Goal: Task Accomplishment & Management: Complete application form

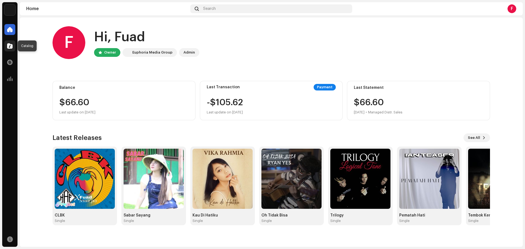
click at [9, 43] on div at bounding box center [9, 45] width 11 height 11
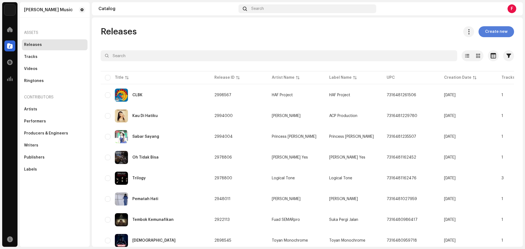
click at [492, 36] on span "Create new" at bounding box center [496, 31] width 22 height 11
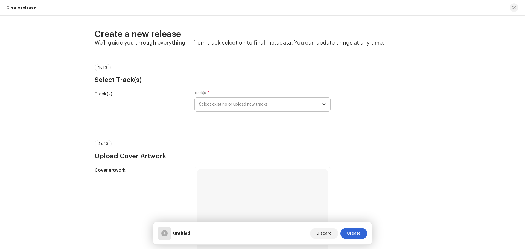
click at [279, 105] on span "Select existing or upload new tracks" at bounding box center [260, 105] width 123 height 14
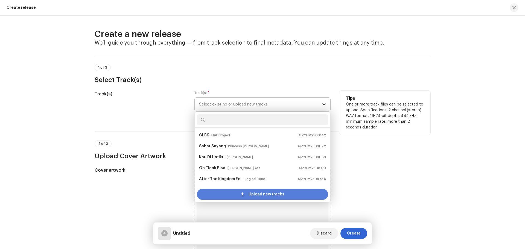
click at [261, 193] on span "Upload new tracks" at bounding box center [266, 194] width 36 height 11
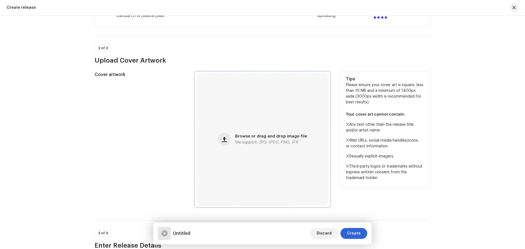
scroll to position [164, 0]
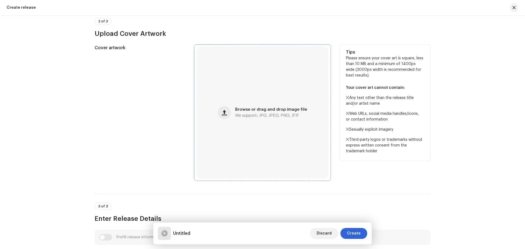
click at [262, 113] on div "Browse or drag and drop image file We support: JPG, JPEG, PNG, JFIF" at bounding box center [271, 113] width 72 height 10
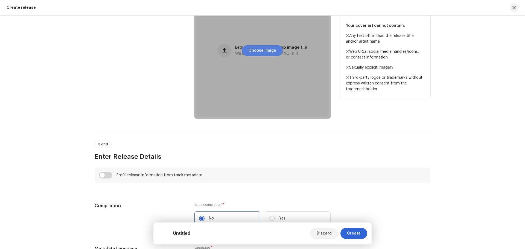
scroll to position [250, 0]
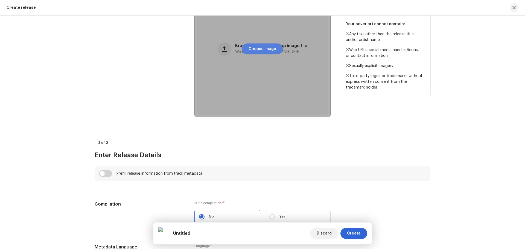
click at [261, 48] on span "Choose image" at bounding box center [262, 48] width 28 height 11
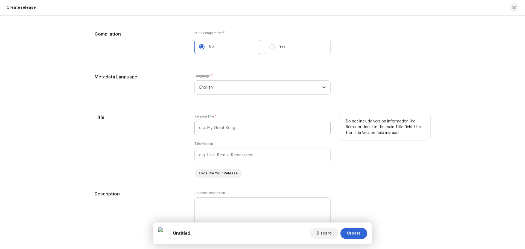
scroll to position [423, 0]
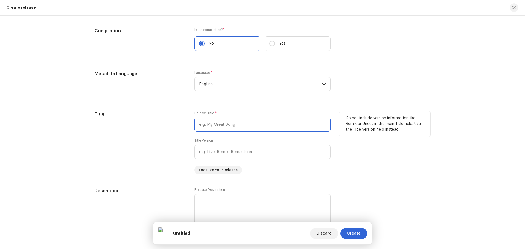
click at [245, 124] on input "text" at bounding box center [262, 124] width 136 height 14
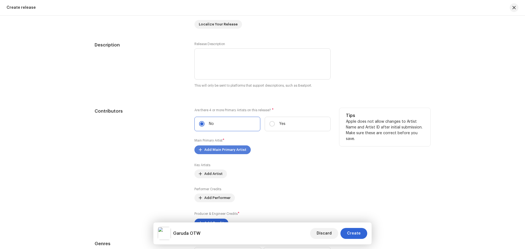
scroll to position [578, 0]
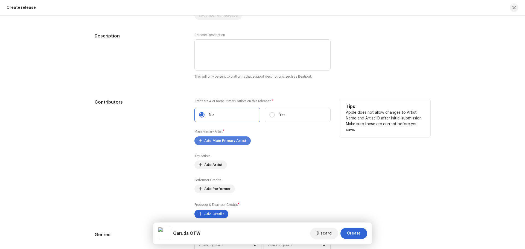
type input "Garuda OTW"
click at [221, 139] on span "Add Main Primary Artist" at bounding box center [225, 140] width 42 height 11
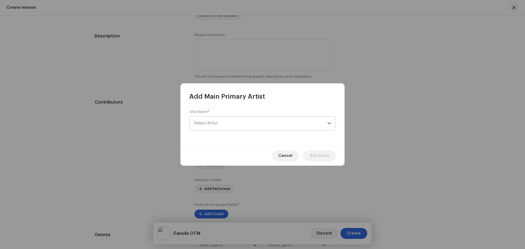
click at [225, 120] on span "Select Artist" at bounding box center [260, 123] width 133 height 14
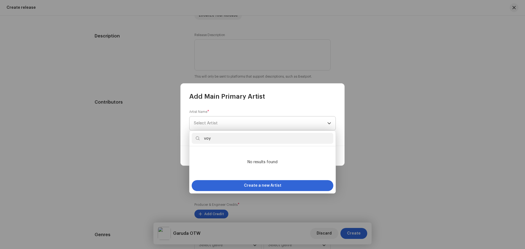
type input "voya"
drag, startPoint x: 234, startPoint y: 139, endPoint x: 186, endPoint y: 136, distance: 48.1
click at [186, 136] on body "[PERSON_NAME] Music Home Catalog Transactions Analytics Resources [PERSON_NAME]…" at bounding box center [262, 124] width 525 height 249
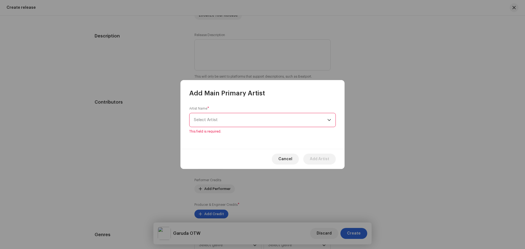
click at [243, 121] on span "Select Artist" at bounding box center [260, 120] width 133 height 14
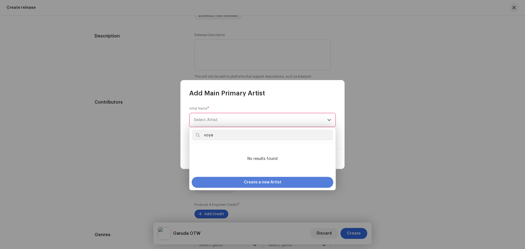
click at [262, 181] on span "Create a new Artist" at bounding box center [262, 182] width 37 height 11
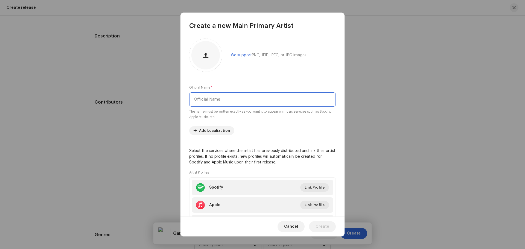
click at [231, 104] on input "text" at bounding box center [262, 99] width 146 height 14
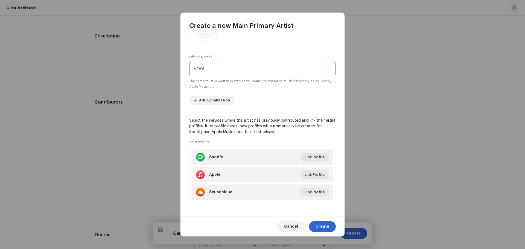
scroll to position [31, 0]
type input "VOYA"
click at [325, 225] on span "Create" at bounding box center [322, 226] width 14 height 11
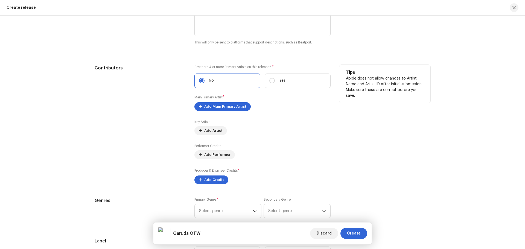
scroll to position [614, 0]
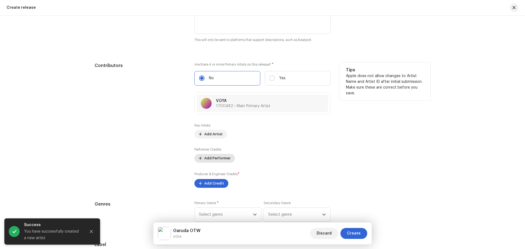
click at [221, 159] on span "Add Performer" at bounding box center [217, 158] width 26 height 11
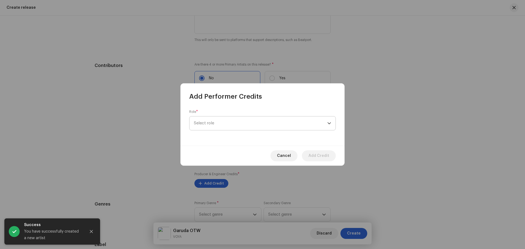
click at [219, 126] on span "Select role" at bounding box center [260, 123] width 133 height 14
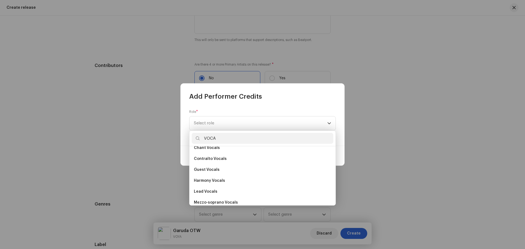
scroll to position [55, 0]
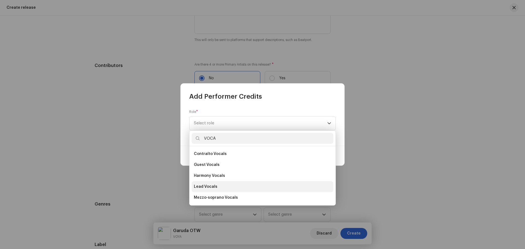
type input "VOCA"
click at [228, 190] on li "Lead Vocals" at bounding box center [263, 186] width 142 height 11
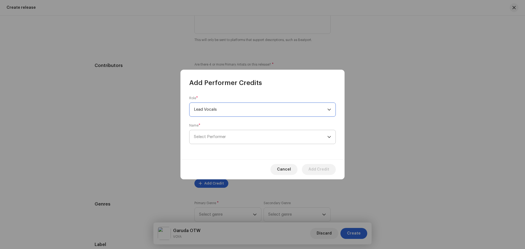
click at [236, 137] on span "Select Performer" at bounding box center [260, 137] width 133 height 14
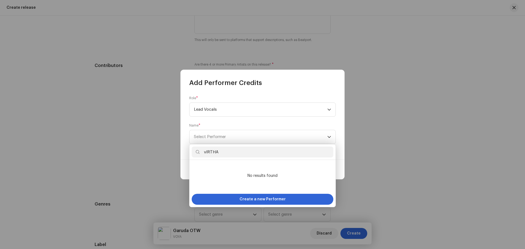
type input "vIRTHA"
click at [271, 199] on span "Create a new Performer" at bounding box center [262, 199] width 46 height 11
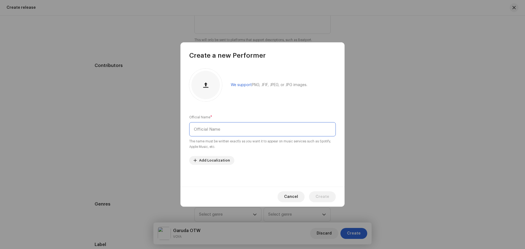
click at [235, 132] on input "text" at bounding box center [262, 129] width 146 height 14
type input "[PERSON_NAME]"
click at [327, 194] on span "Create" at bounding box center [322, 196] width 14 height 11
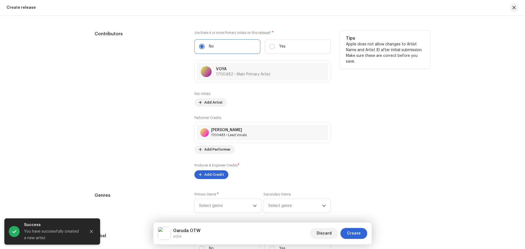
scroll to position [650, 0]
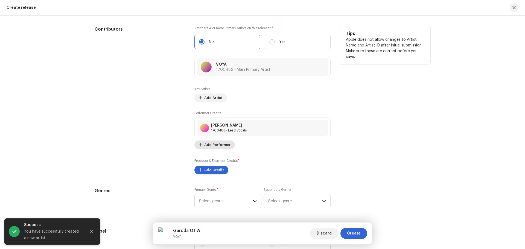
click at [221, 145] on span "Add Performer" at bounding box center [217, 144] width 26 height 11
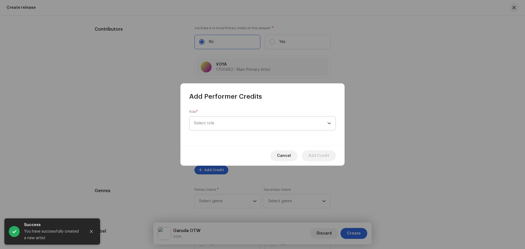
click at [250, 125] on span "Select role" at bounding box center [260, 123] width 133 height 14
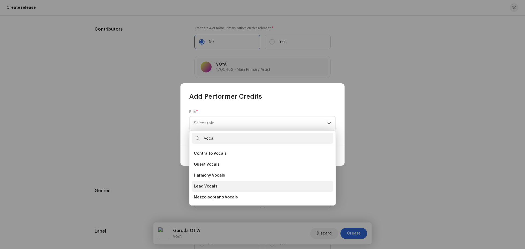
scroll to position [64, 0]
type input "vocal"
click at [220, 181] on li "Lead Vocals" at bounding box center [263, 177] width 142 height 11
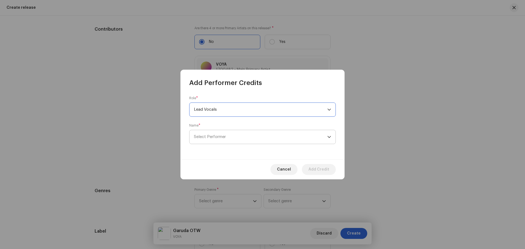
click at [219, 137] on span "Select Performer" at bounding box center [210, 137] width 32 height 4
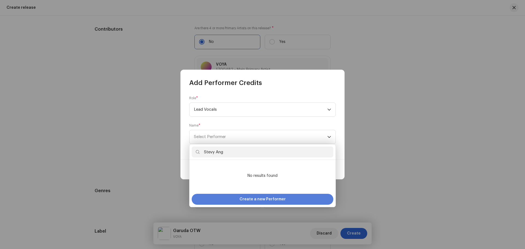
type input "Stevy Ang"
click at [267, 200] on span "Create a new Performer" at bounding box center [262, 199] width 46 height 11
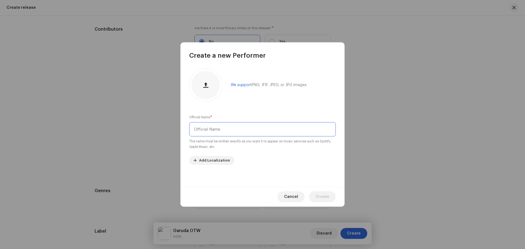
click at [223, 129] on input "text" at bounding box center [262, 129] width 146 height 14
type input "Stevy [PERSON_NAME]"
click at [323, 199] on span "Create" at bounding box center [322, 196] width 14 height 11
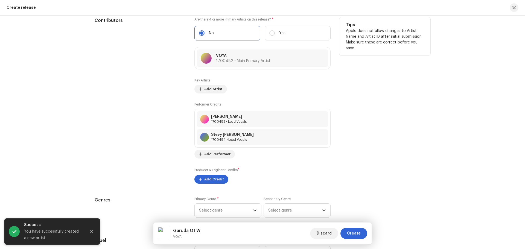
scroll to position [669, 0]
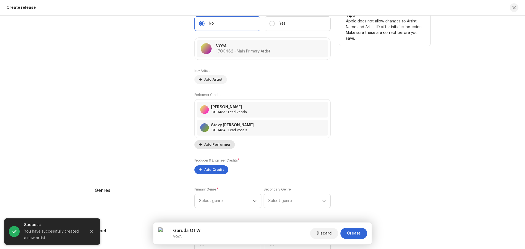
click at [218, 145] on span "Add Performer" at bounding box center [217, 144] width 26 height 11
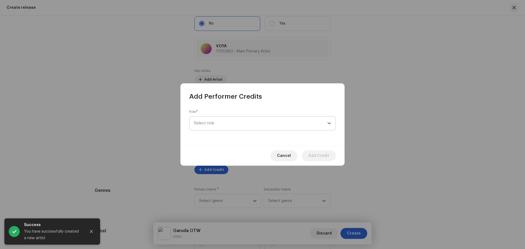
click at [232, 121] on span "Select role" at bounding box center [260, 123] width 133 height 14
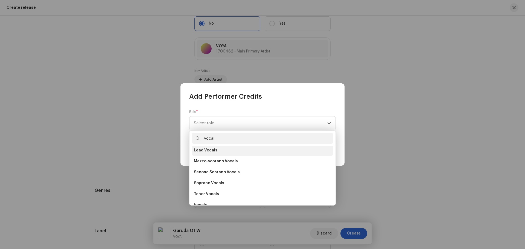
scroll to position [90, 0]
type input "vocal"
click at [217, 151] on li "Lead Vocals" at bounding box center [263, 151] width 142 height 11
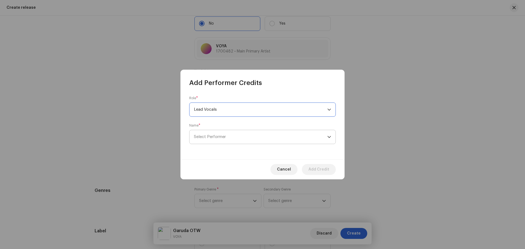
click at [246, 137] on span "Select Performer" at bounding box center [260, 137] width 133 height 14
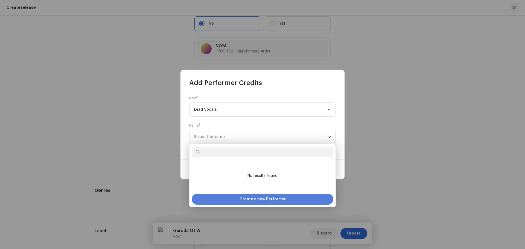
click at [258, 199] on span "Create a new Performer" at bounding box center [262, 199] width 46 height 11
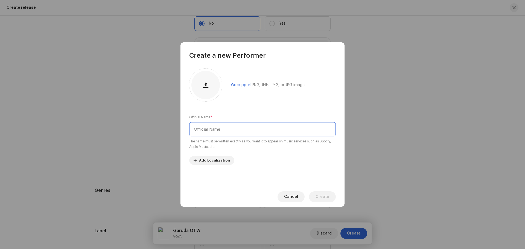
click at [228, 129] on input "text" at bounding box center [262, 129] width 146 height 14
type input "[PERSON_NAME]"
click at [327, 195] on span "Create" at bounding box center [322, 196] width 14 height 11
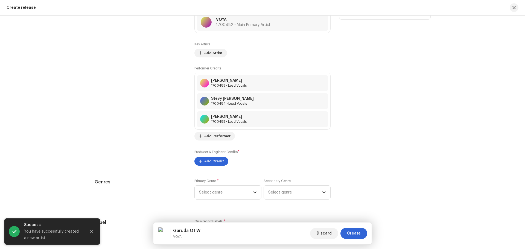
scroll to position [696, 0]
click at [221, 137] on span "Add Performer" at bounding box center [217, 135] width 26 height 11
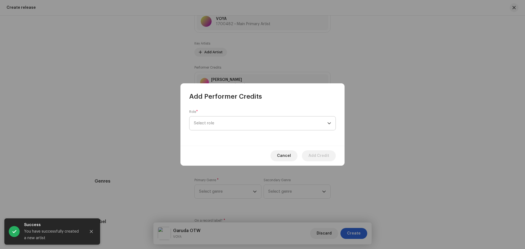
click at [238, 123] on span "Select role" at bounding box center [260, 123] width 133 height 14
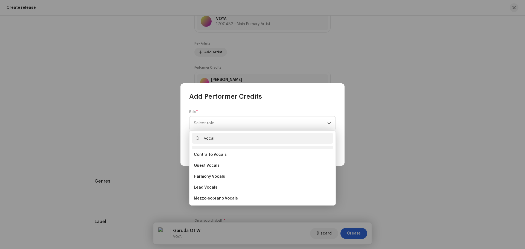
scroll to position [55, 0]
type input "vocal"
click at [228, 188] on li "Lead Vocals" at bounding box center [263, 186] width 142 height 11
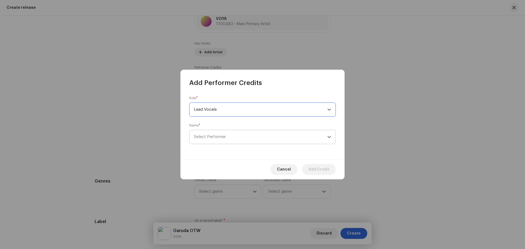
click at [231, 137] on span "Select Performer" at bounding box center [260, 137] width 133 height 14
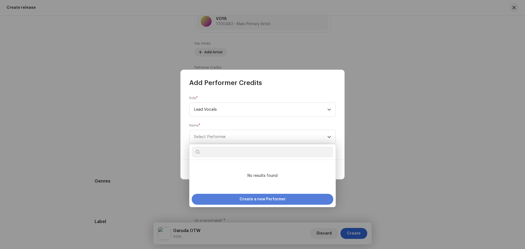
click at [228, 197] on div "Create a new Performer" at bounding box center [263, 199] width 142 height 11
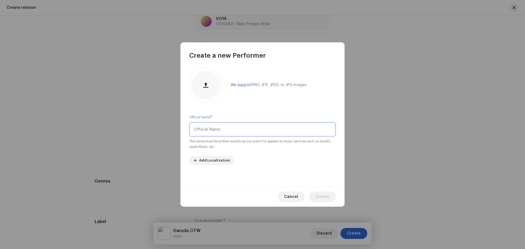
click at [226, 127] on input "text" at bounding box center [262, 129] width 146 height 14
type input "Meva"
click at [326, 197] on span "Create" at bounding box center [322, 196] width 14 height 11
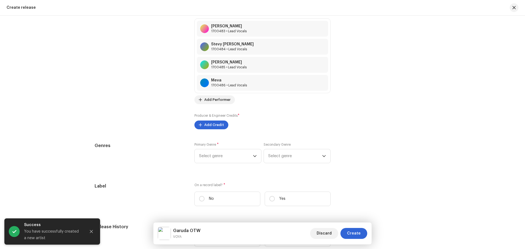
scroll to position [751, 0]
click at [211, 127] on span "Add Credit" at bounding box center [214, 123] width 20 height 11
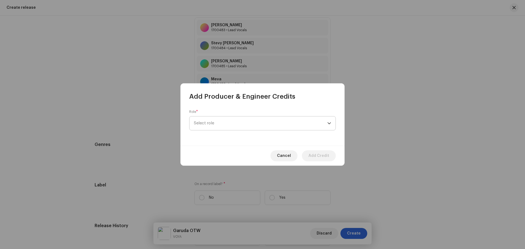
click at [217, 123] on span "Select role" at bounding box center [260, 123] width 133 height 14
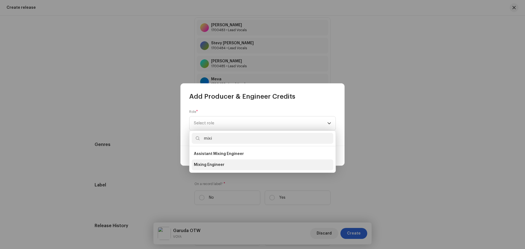
type input "mixi"
click at [211, 166] on span "Mixing Engineer" at bounding box center [209, 164] width 31 height 5
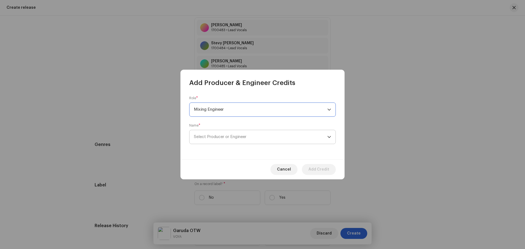
click at [225, 136] on span "Select Producer or Engineer" at bounding box center [220, 137] width 52 height 4
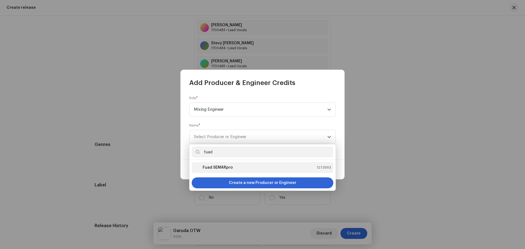
type input "fuad"
click at [224, 168] on strong "Fuad SEMARpro" at bounding box center [217, 167] width 30 height 5
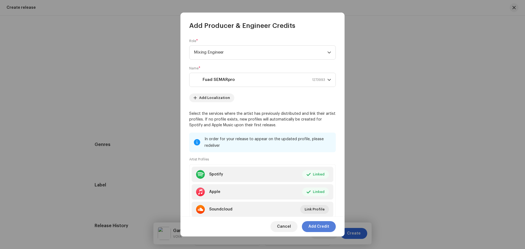
click at [322, 226] on span "Add Credit" at bounding box center [318, 226] width 21 height 11
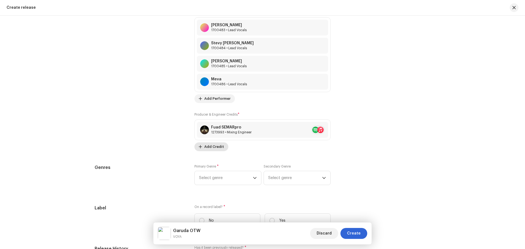
click at [210, 146] on span "Add Credit" at bounding box center [214, 146] width 20 height 11
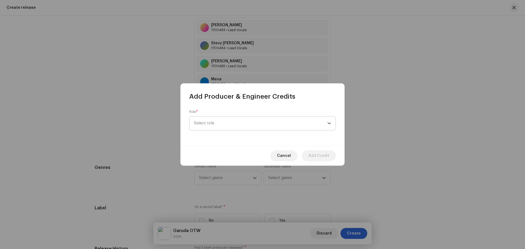
click at [241, 124] on span "Select role" at bounding box center [260, 123] width 133 height 14
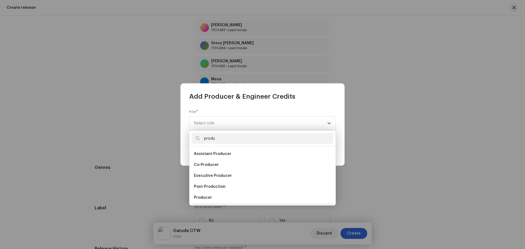
scroll to position [9, 0]
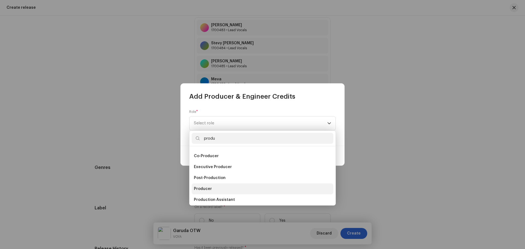
type input "produ"
click at [214, 187] on li "Producer" at bounding box center [263, 188] width 142 height 11
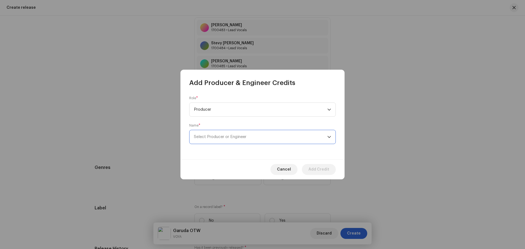
click at [228, 139] on span "Select Producer or Engineer" at bounding box center [220, 137] width 52 height 4
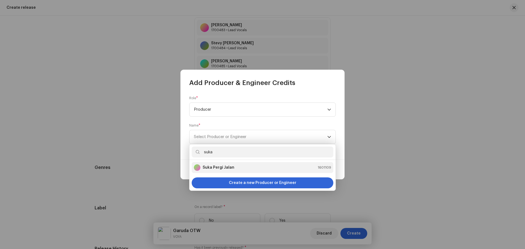
type input "suka"
click at [213, 171] on li "Suka Pergi Jalan 1601109" at bounding box center [263, 167] width 142 height 11
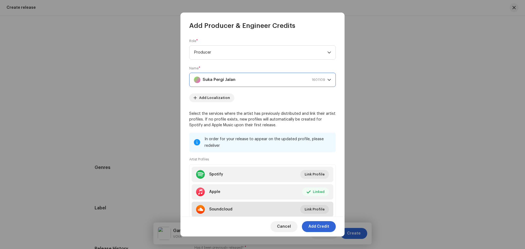
scroll to position [9, 0]
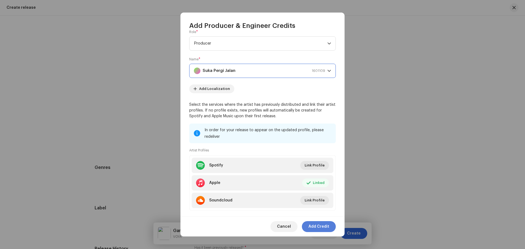
click at [320, 225] on span "Add Credit" at bounding box center [318, 226] width 21 height 11
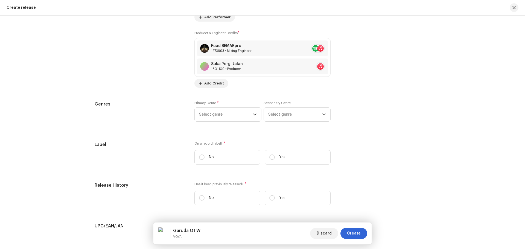
scroll to position [833, 0]
click at [242, 118] on span "Select genre" at bounding box center [226, 114] width 54 height 14
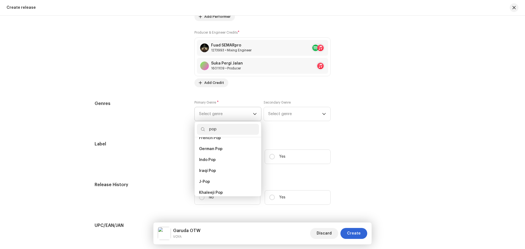
scroll to position [261, 0]
type input "pop"
click at [207, 172] on span "J-Pop" at bounding box center [204, 174] width 11 height 5
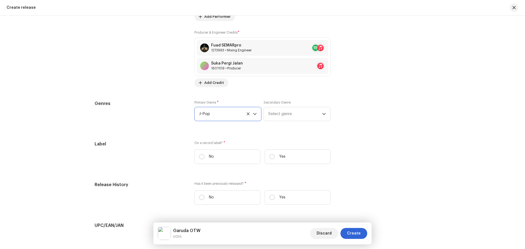
click at [213, 115] on span "J-Pop" at bounding box center [226, 114] width 54 height 14
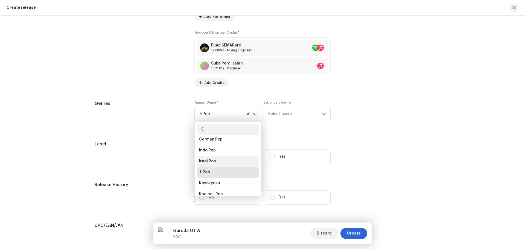
scroll to position [3470, 0]
click at [217, 148] on li "Indo Pop" at bounding box center [228, 152] width 62 height 11
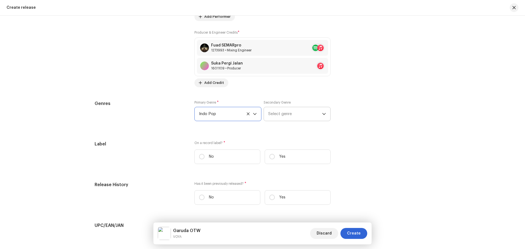
click at [285, 118] on span "Select genre" at bounding box center [295, 114] width 54 height 14
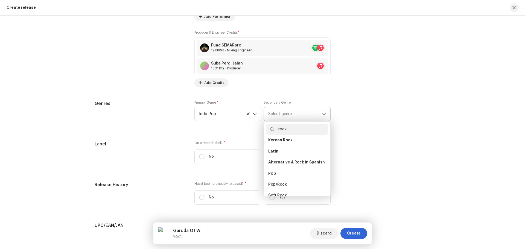
scroll to position [137, 0]
type input "rock"
click at [286, 175] on li "Pop/Rock" at bounding box center [297, 178] width 62 height 11
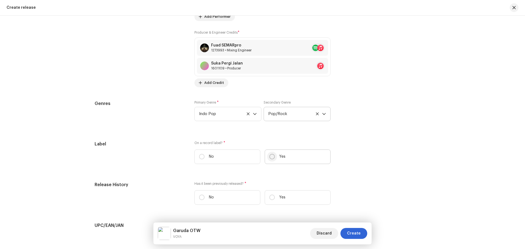
click at [271, 157] on input "Yes" at bounding box center [271, 156] width 5 height 5
radio input "true"
click at [217, 185] on span "Select label" at bounding box center [260, 184] width 123 height 14
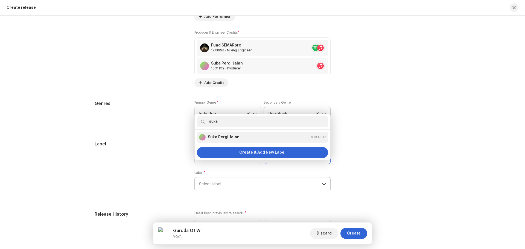
type input "suka"
click at [234, 137] on strong "Suka Pergi Jalan" at bounding box center [224, 136] width 32 height 5
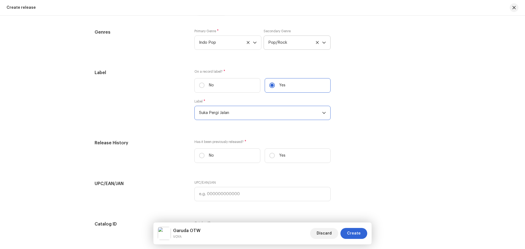
scroll to position [905, 0]
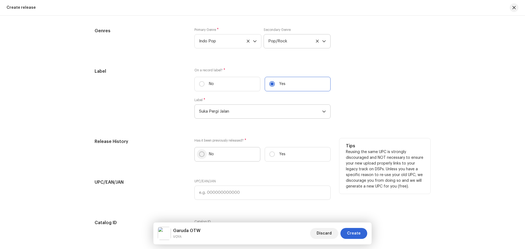
click at [201, 154] on input "No" at bounding box center [201, 153] width 5 height 5
radio input "true"
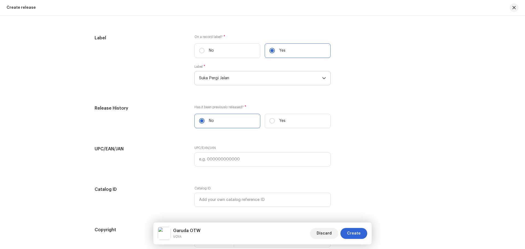
scroll to position [942, 0]
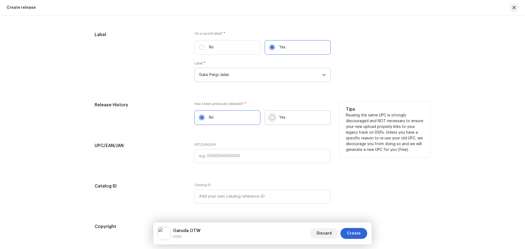
click at [270, 116] on input "Yes" at bounding box center [271, 117] width 5 height 5
radio input "true"
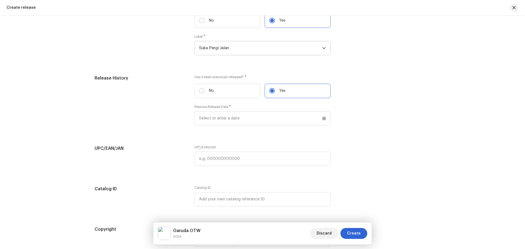
scroll to position [969, 0]
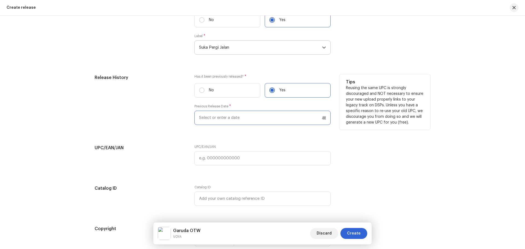
click at [247, 119] on input "text" at bounding box center [262, 118] width 136 height 14
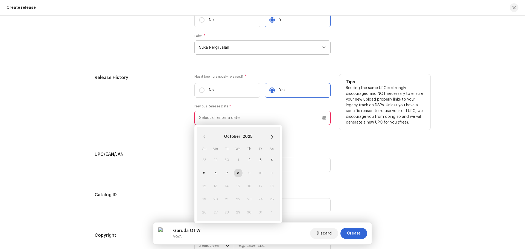
click at [237, 174] on td "8" at bounding box center [237, 172] width 11 height 13
click at [237, 160] on span "1" at bounding box center [238, 159] width 9 height 9
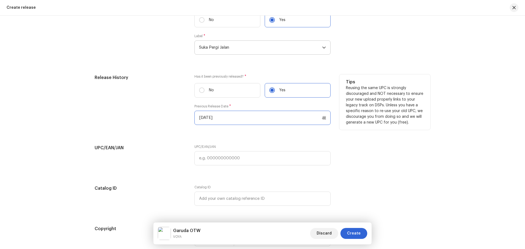
click at [234, 119] on input "[DATE]" at bounding box center [262, 118] width 136 height 14
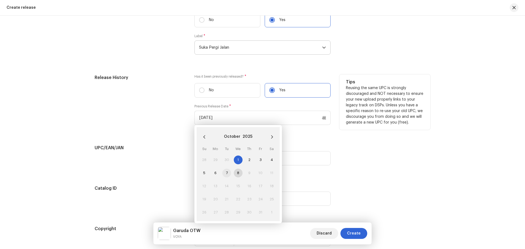
click at [225, 172] on span "7" at bounding box center [226, 173] width 9 height 9
type input "[DATE]"
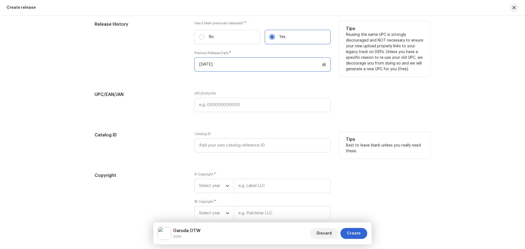
scroll to position [1024, 0]
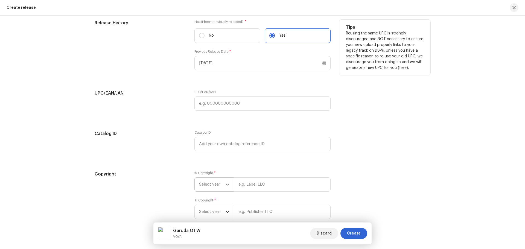
click at [219, 183] on span "Select year" at bounding box center [212, 185] width 26 height 14
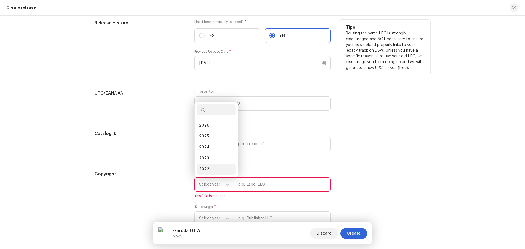
scroll to position [9, 0]
click at [212, 128] on li "2025" at bounding box center [216, 127] width 39 height 11
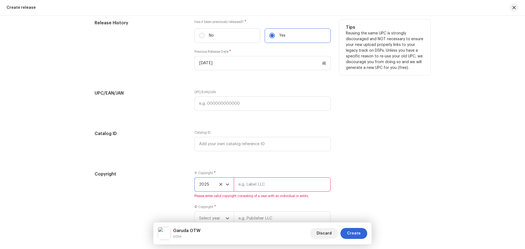
click at [256, 185] on input "text" at bounding box center [282, 184] width 97 height 14
type input "Suka Pergi Jalan"
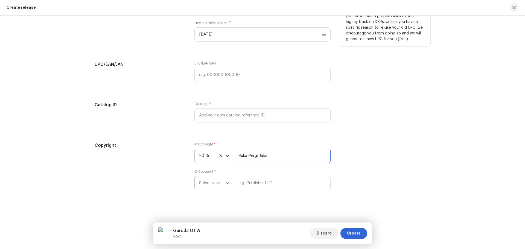
scroll to position [1053, 0]
click at [220, 184] on span "Select year" at bounding box center [212, 183] width 26 height 14
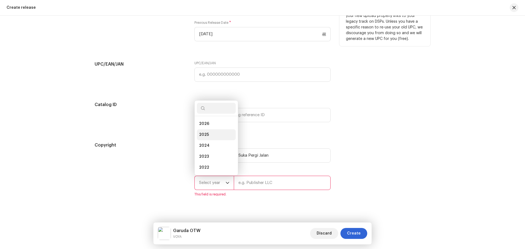
click at [206, 133] on span "2025" at bounding box center [204, 134] width 10 height 5
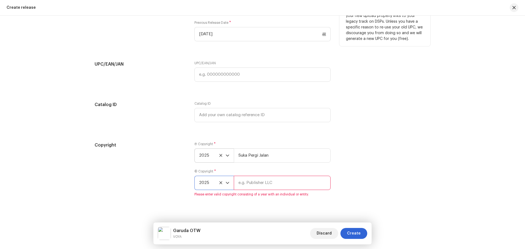
click at [250, 182] on input "text" at bounding box center [282, 183] width 97 height 14
type input "Suka Pergi Jalan"
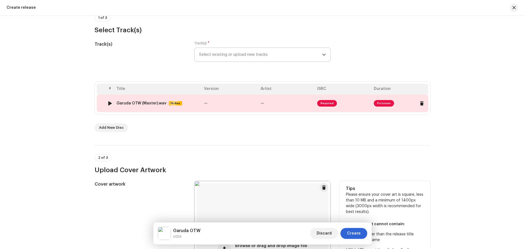
scroll to position [42, 0]
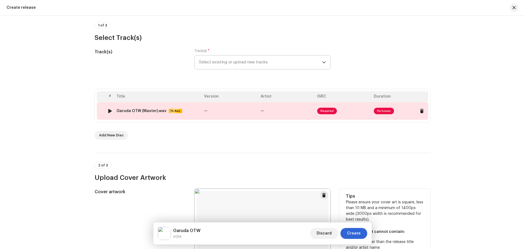
click at [329, 111] on span "Required" at bounding box center [327, 111] width 20 height 7
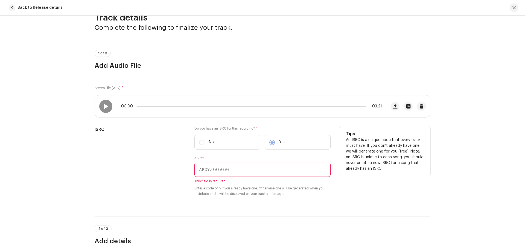
scroll to position [36, 0]
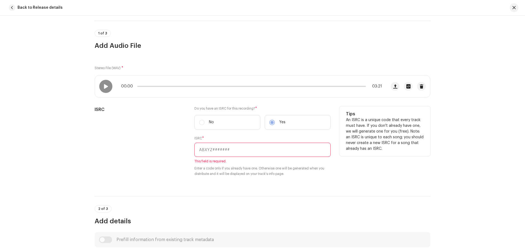
click at [199, 123] on label "No" at bounding box center [227, 122] width 66 height 14
click at [200, 123] on label "No" at bounding box center [227, 122] width 66 height 14
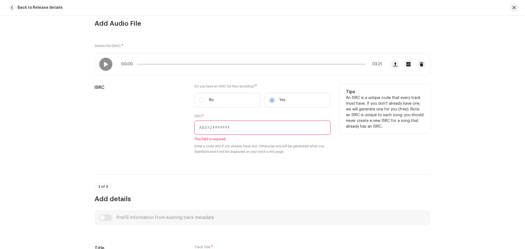
scroll to position [64, 0]
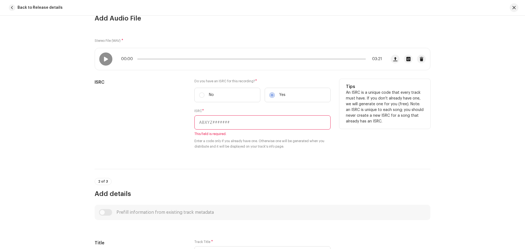
click at [255, 120] on input "text" at bounding box center [262, 122] width 136 height 14
click at [269, 94] on label "Yes" at bounding box center [297, 95] width 66 height 14
click at [205, 94] on label "No" at bounding box center [227, 95] width 66 height 14
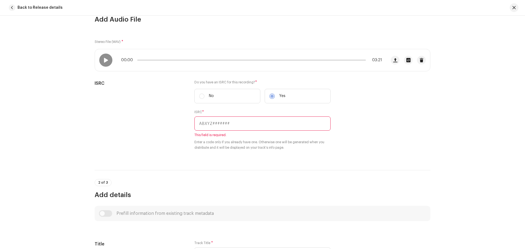
scroll to position [36, 0]
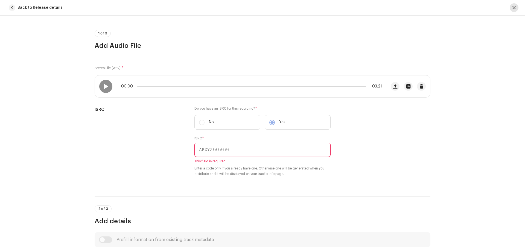
click at [515, 8] on span "button" at bounding box center [513, 7] width 3 height 4
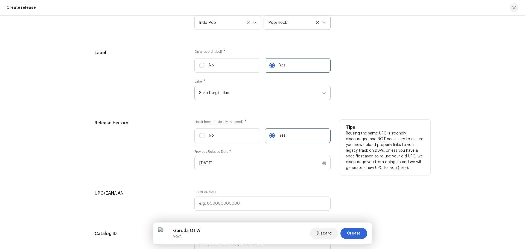
scroll to position [953, 0]
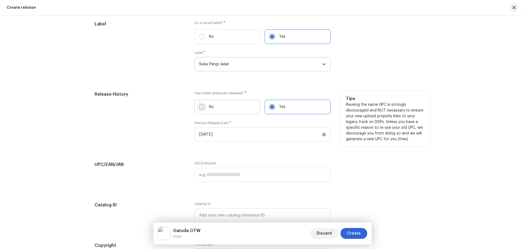
click at [203, 107] on input "No" at bounding box center [201, 106] width 5 height 5
radio input "true"
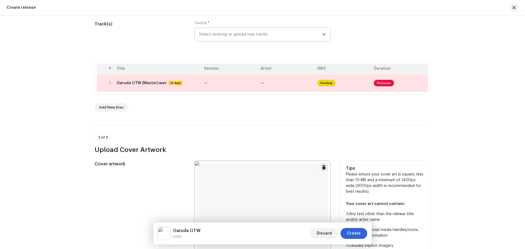
scroll to position [69, 0]
click at [322, 84] on span "Pending" at bounding box center [326, 83] width 18 height 7
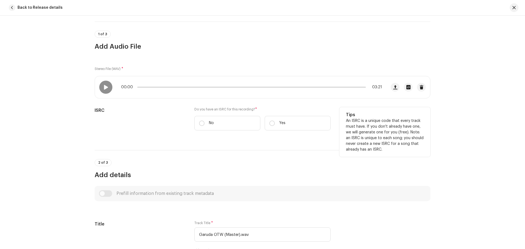
scroll to position [36, 0]
click at [201, 124] on input "No" at bounding box center [201, 122] width 5 height 5
radio input "true"
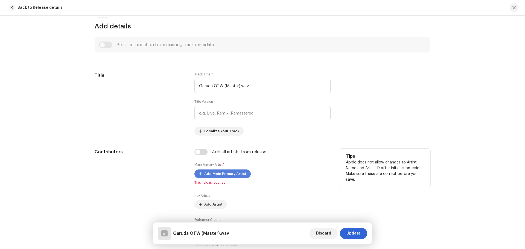
scroll to position [200, 0]
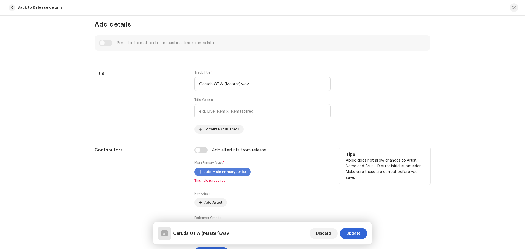
click at [212, 173] on span "Add Main Primary Artist" at bounding box center [225, 171] width 42 height 11
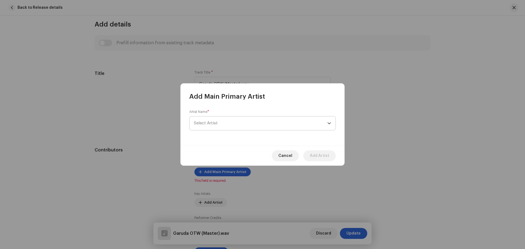
click at [212, 123] on span "Select Artist" at bounding box center [206, 123] width 24 height 4
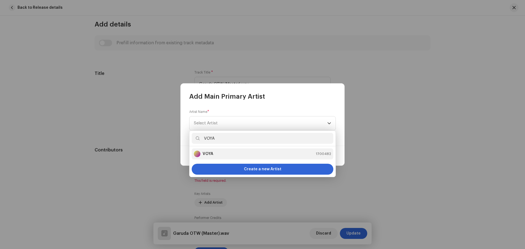
type input "VOYA"
click at [206, 155] on strong "VOYA" at bounding box center [207, 153] width 11 height 5
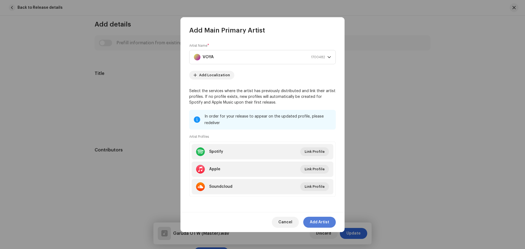
click at [323, 220] on span "Add Artist" at bounding box center [319, 222] width 19 height 11
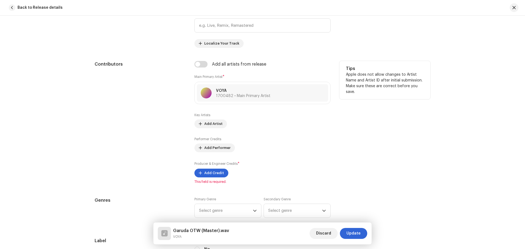
scroll to position [291, 0]
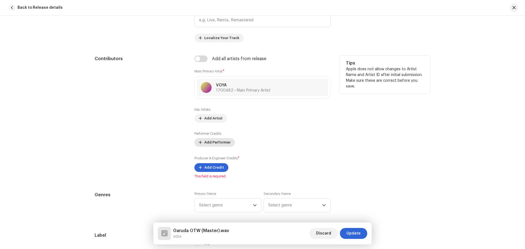
click at [223, 142] on span "Add Performer" at bounding box center [217, 142] width 26 height 11
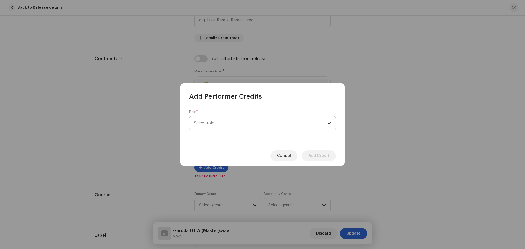
click at [230, 122] on span "Select role" at bounding box center [260, 123] width 133 height 14
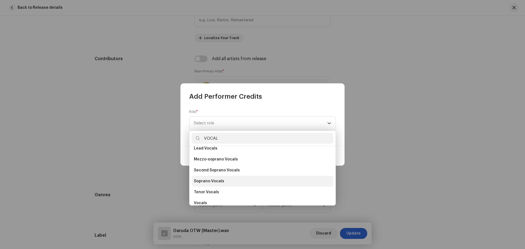
scroll to position [98, 0]
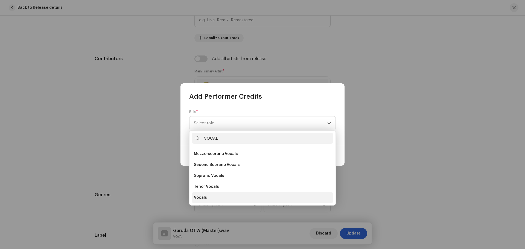
type input "VOCAL"
click at [216, 200] on li "Vocals" at bounding box center [263, 197] width 142 height 11
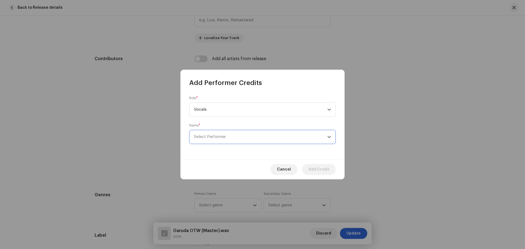
click at [229, 137] on span "Select Performer" at bounding box center [260, 137] width 133 height 14
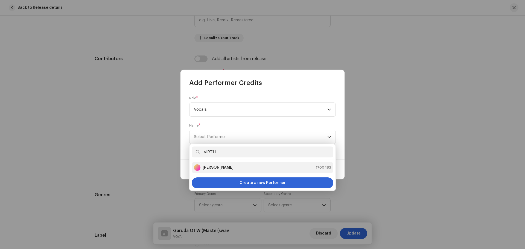
type input "vIRTH"
click at [209, 169] on strong "[PERSON_NAME]" at bounding box center [217, 167] width 31 height 5
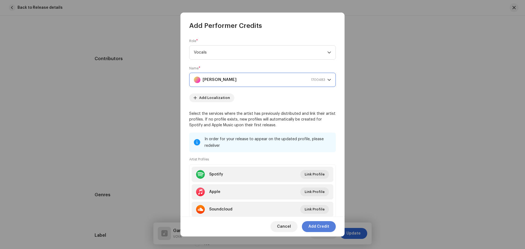
click at [320, 228] on span "Add Credit" at bounding box center [318, 226] width 21 height 11
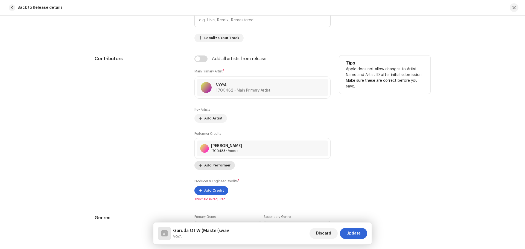
click at [212, 167] on span "Add Performer" at bounding box center [217, 165] width 26 height 11
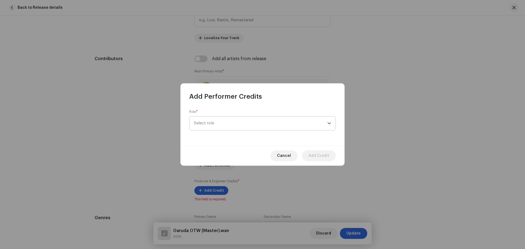
click at [224, 124] on span "Select role" at bounding box center [260, 123] width 133 height 14
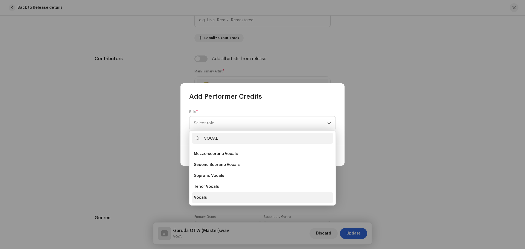
type input "VOCAL"
click at [213, 199] on li "Vocals" at bounding box center [263, 197] width 142 height 11
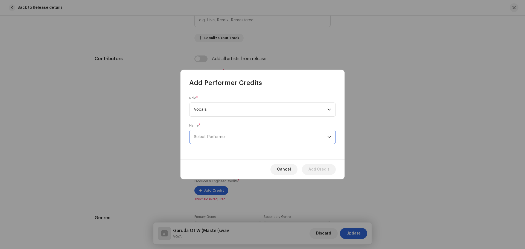
click at [227, 140] on span "Select Performer" at bounding box center [260, 137] width 133 height 14
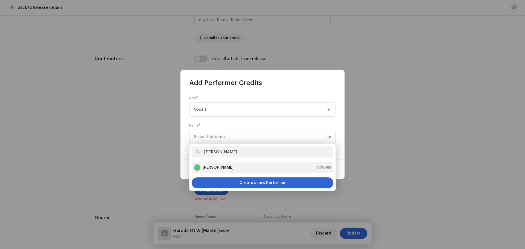
type input "[PERSON_NAME]"
click at [223, 169] on strong "[PERSON_NAME]" at bounding box center [217, 167] width 31 height 5
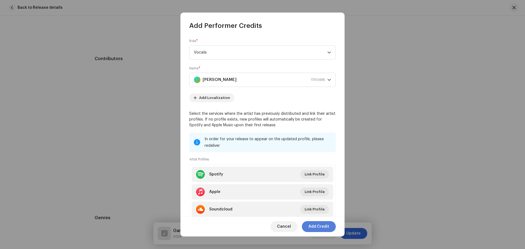
click at [318, 225] on span "Add Credit" at bounding box center [318, 226] width 21 height 11
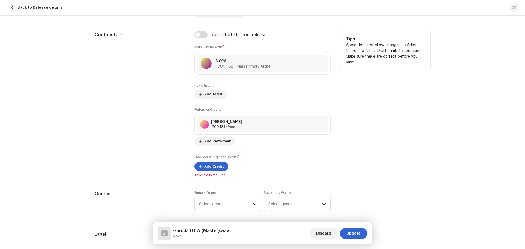
scroll to position [319, 0]
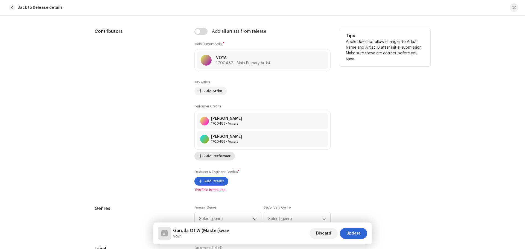
click at [215, 157] on span "Add Performer" at bounding box center [217, 156] width 26 height 11
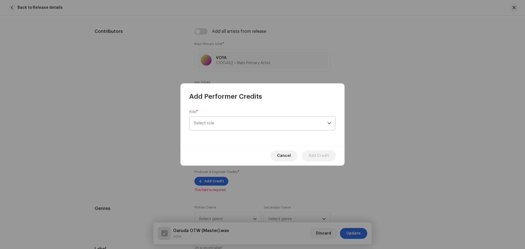
click at [216, 119] on span "Select role" at bounding box center [260, 123] width 133 height 14
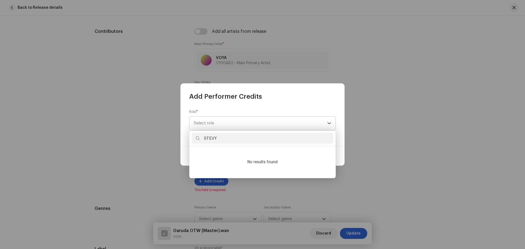
type input "STEVY"
click at [239, 126] on span "Select role" at bounding box center [260, 123] width 133 height 14
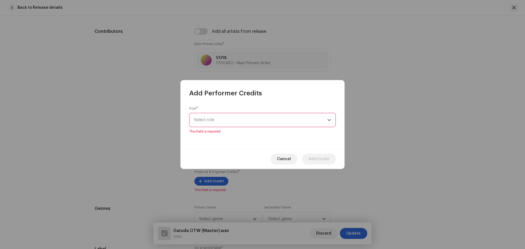
click at [238, 121] on span "Select role" at bounding box center [260, 120] width 133 height 14
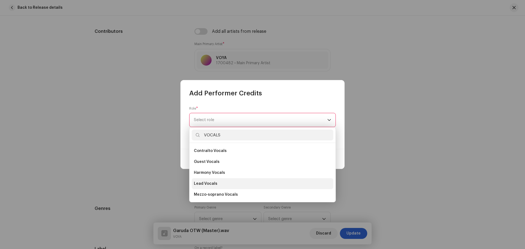
scroll to position [55, 0]
type input "VOCALS"
click at [231, 188] on li "Lead Vocals" at bounding box center [263, 183] width 142 height 11
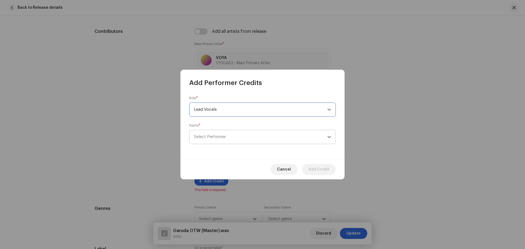
click at [237, 139] on span "Select Performer" at bounding box center [260, 137] width 133 height 14
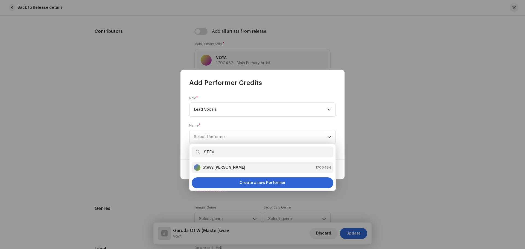
type input "STEV"
click at [209, 170] on strong "Stevy [PERSON_NAME]" at bounding box center [223, 167] width 43 height 5
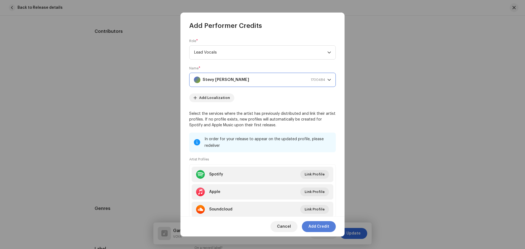
click at [320, 231] on span "Add Credit" at bounding box center [318, 226] width 21 height 11
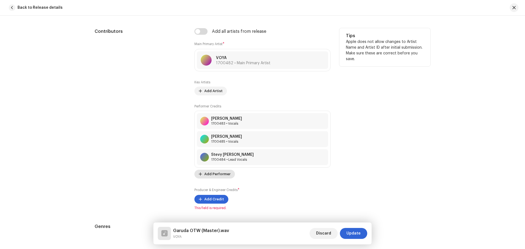
click at [219, 175] on span "Add Performer" at bounding box center [217, 174] width 26 height 11
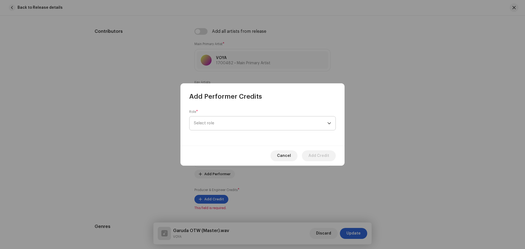
click at [235, 124] on span "Select role" at bounding box center [260, 123] width 133 height 14
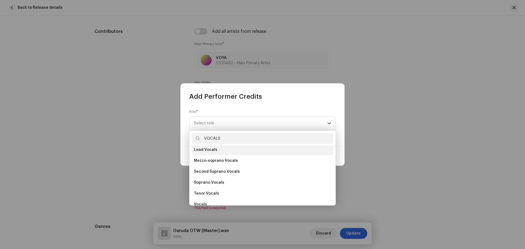
scroll to position [98, 0]
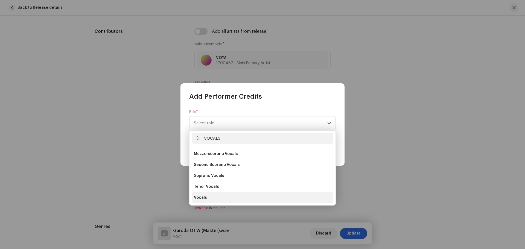
type input "VOCALS"
click at [214, 194] on li "Vocals" at bounding box center [263, 197] width 142 height 11
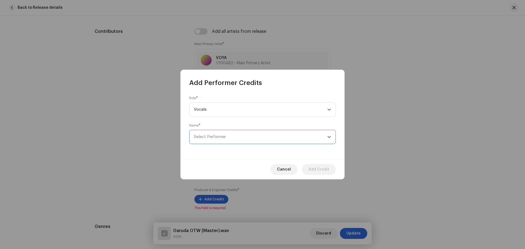
click at [265, 137] on span "Select Performer" at bounding box center [260, 137] width 133 height 14
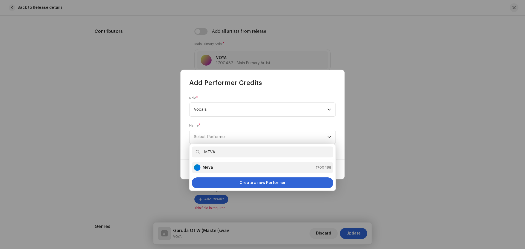
type input "MEVA"
click at [237, 166] on div "Meva 1700486" at bounding box center [262, 167] width 137 height 7
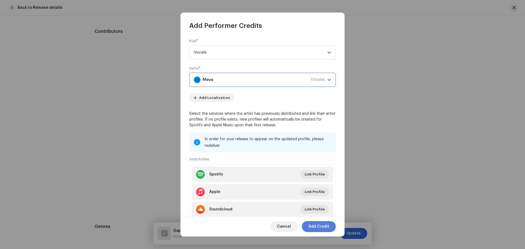
click at [322, 223] on span "Add Credit" at bounding box center [318, 226] width 21 height 11
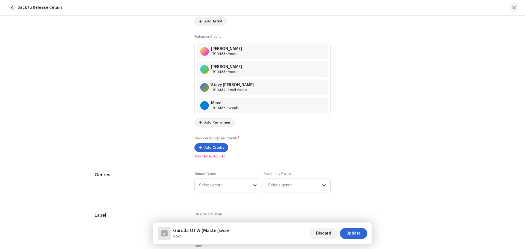
scroll to position [391, 0]
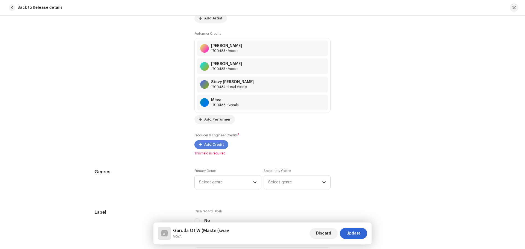
click at [212, 146] on span "Add Credit" at bounding box center [214, 144] width 20 height 11
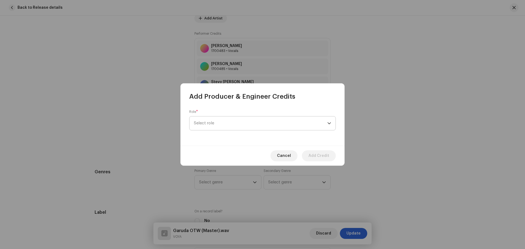
click at [217, 119] on span "Select role" at bounding box center [260, 123] width 133 height 14
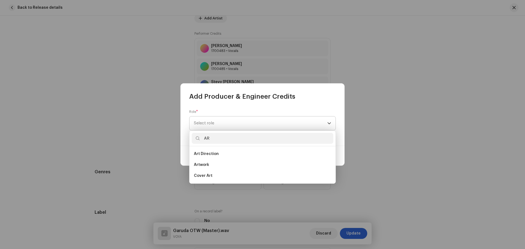
type input "A"
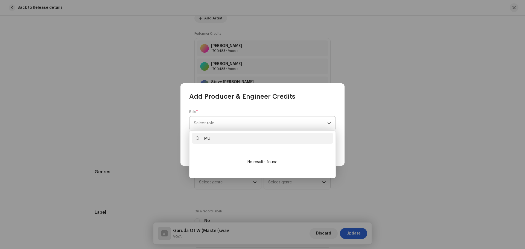
type input "M"
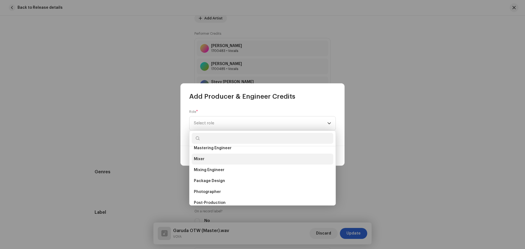
scroll to position [164, 0]
click at [210, 165] on span "Mixing Engineer" at bounding box center [209, 164] width 31 height 5
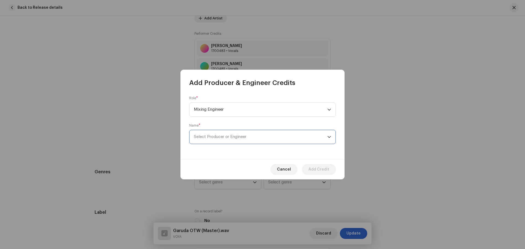
click at [229, 136] on span "Select Producer or Engineer" at bounding box center [220, 137] width 52 height 4
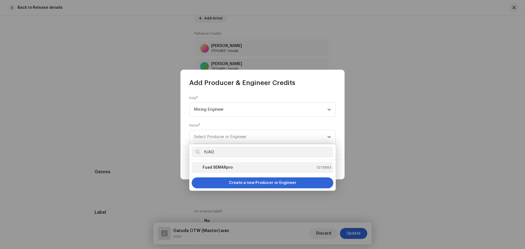
type input "fUAD"
click at [220, 164] on div "Fuad SEMARpro" at bounding box center [213, 167] width 39 height 7
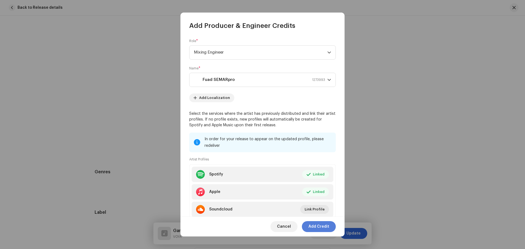
click at [319, 225] on span "Add Credit" at bounding box center [318, 226] width 21 height 11
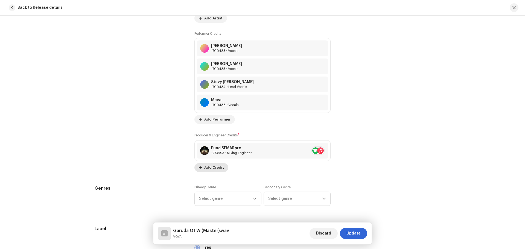
click at [214, 170] on span "Add Credit" at bounding box center [214, 167] width 20 height 11
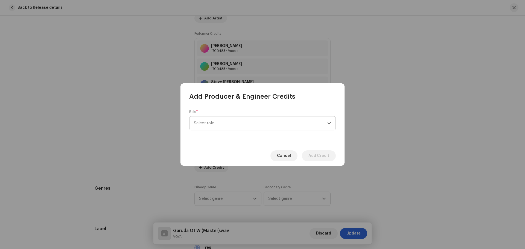
click at [225, 123] on span "Select role" at bounding box center [260, 123] width 133 height 14
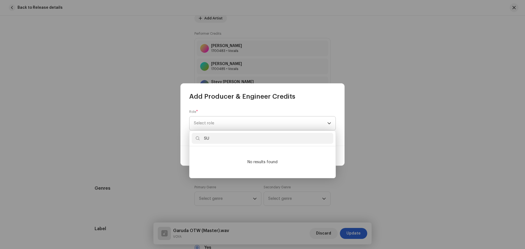
type input "S"
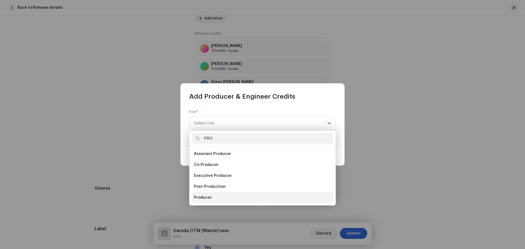
type input "PRO"
click at [213, 195] on li "Producer" at bounding box center [263, 197] width 142 height 11
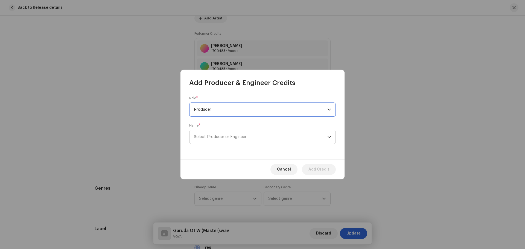
click at [237, 138] on span "Select Producer or Engineer" at bounding box center [220, 137] width 52 height 4
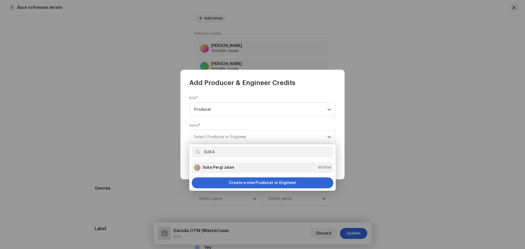
type input "SUKA"
click at [223, 165] on strong "Suka Pergi Jalan" at bounding box center [218, 167] width 32 height 5
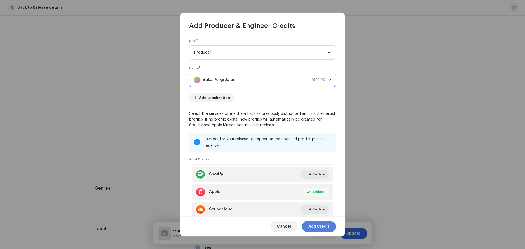
click at [318, 226] on span "Add Credit" at bounding box center [318, 226] width 21 height 11
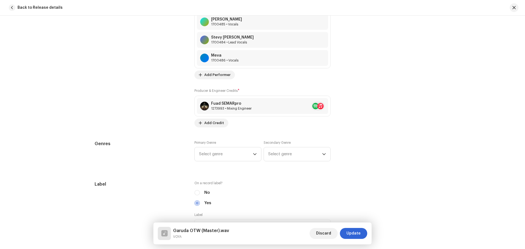
scroll to position [437, 0]
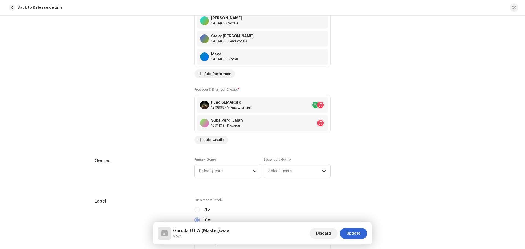
click at [240, 151] on div "Track details Complete the following to finalize your track. 1 of 3 Add Audio F…" at bounding box center [262, 248] width 353 height 1312
click at [243, 172] on span "Select genre" at bounding box center [226, 171] width 54 height 14
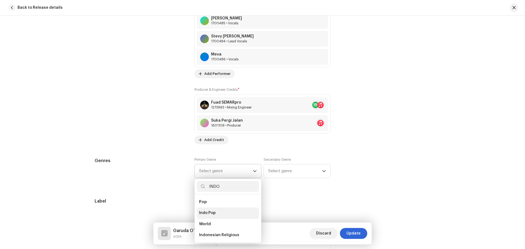
type input "INDO"
click at [208, 211] on span "Indo Pop" at bounding box center [207, 212] width 17 height 5
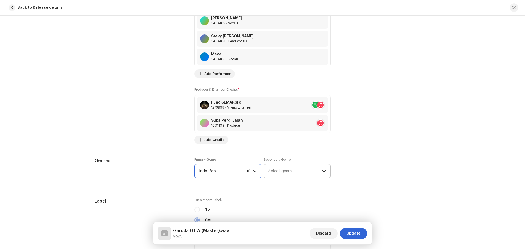
click at [301, 172] on span "Select genre" at bounding box center [295, 171] width 54 height 14
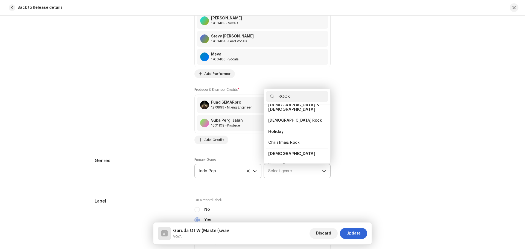
scroll to position [128, 0]
type input "ROCK"
click at [279, 152] on span "Pop/Rock" at bounding box center [277, 154] width 19 height 5
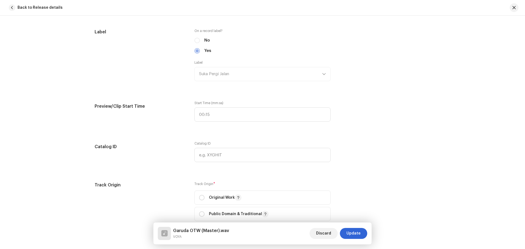
scroll to position [619, 0]
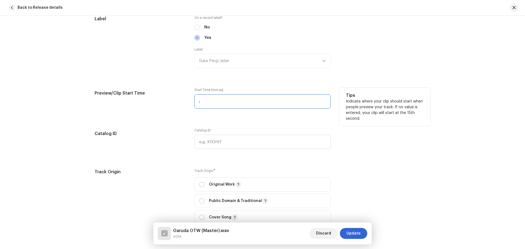
click at [214, 101] on input ":" at bounding box center [262, 101] width 136 height 14
type input "01:21"
click at [341, 178] on div "Track Origin Track Origin * Original Work Public Domain & Traditional Cover Son…" at bounding box center [262, 203] width 335 height 69
click at [213, 187] on p "Original Work" at bounding box center [225, 184] width 33 height 7
radio input "true"
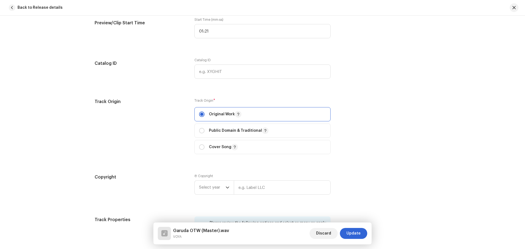
scroll to position [710, 0]
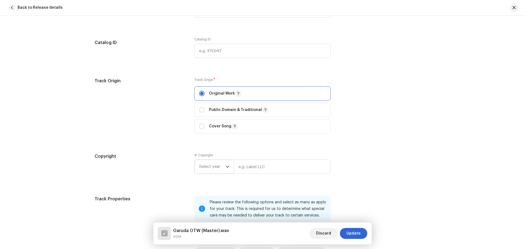
click at [220, 170] on span "Select year" at bounding box center [212, 167] width 26 height 14
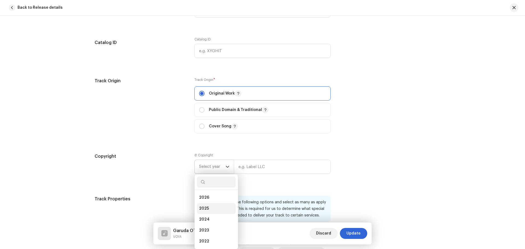
click at [210, 209] on li "2025" at bounding box center [216, 208] width 39 height 11
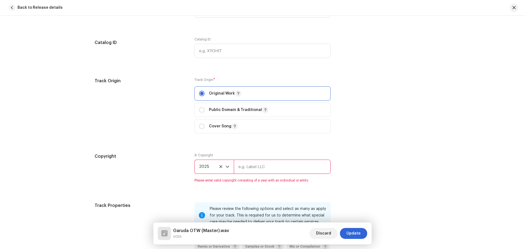
click at [261, 170] on input "text" at bounding box center [282, 167] width 97 height 14
type input "Suka Pergi Jalan"
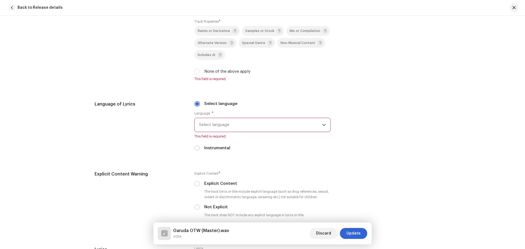
scroll to position [920, 0]
click at [222, 125] on span "Select language" at bounding box center [260, 124] width 123 height 14
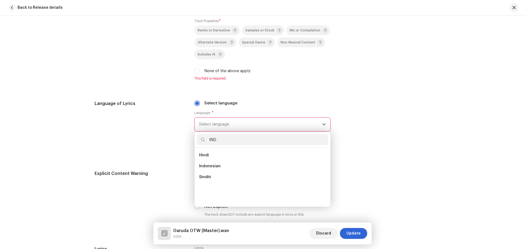
scroll to position [0, 0]
type input "INDO"
click at [212, 155] on span "Indonesian" at bounding box center [210, 154] width 22 height 5
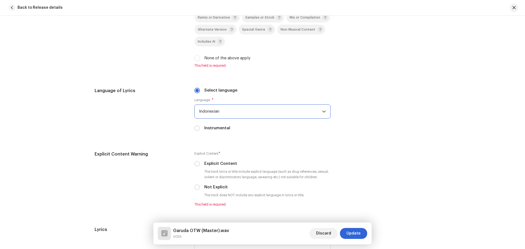
scroll to position [965, 0]
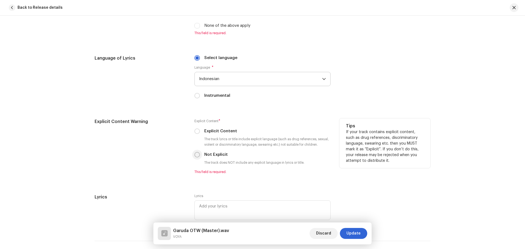
click at [195, 152] on input "Not Explicit" at bounding box center [196, 154] width 5 height 5
radio input "true"
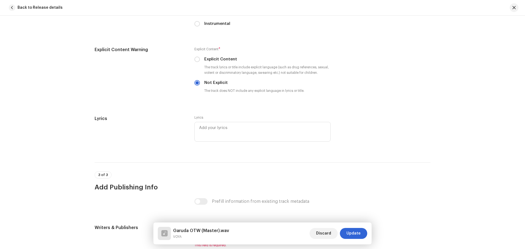
scroll to position [1056, 0]
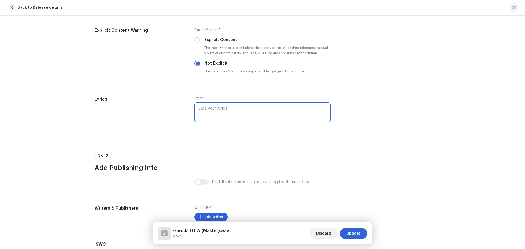
click at [218, 103] on textarea at bounding box center [262, 112] width 136 height 20
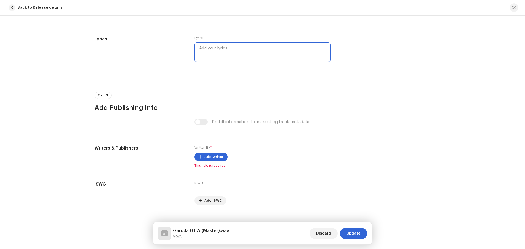
scroll to position [1125, 0]
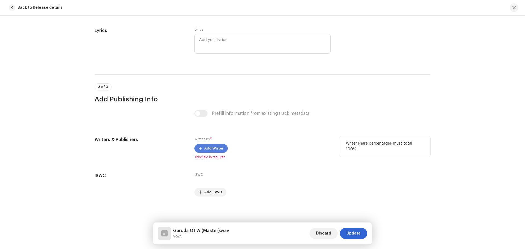
click at [207, 148] on span "Add Writer" at bounding box center [213, 148] width 19 height 11
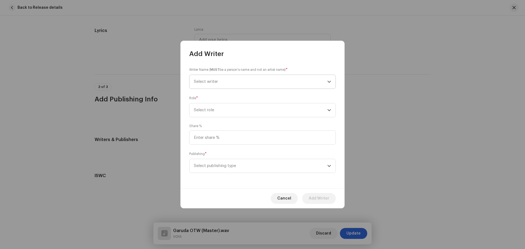
click at [236, 83] on span "Select writer" at bounding box center [260, 82] width 133 height 14
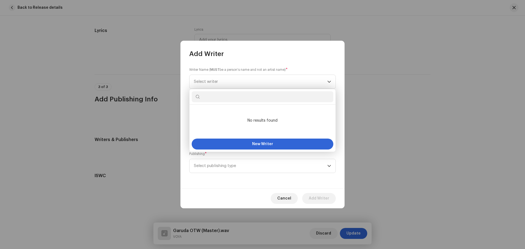
click at [283, 73] on div "Writer Name ( MUST be a person's name and not an artist name) * Select writer" at bounding box center [262, 78] width 146 height 22
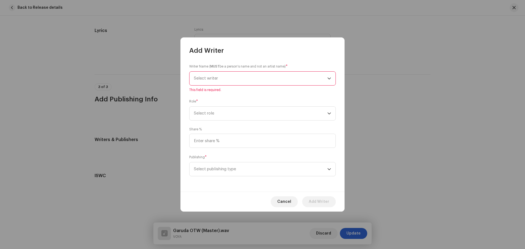
click at [280, 80] on span "Select writer" at bounding box center [260, 79] width 133 height 14
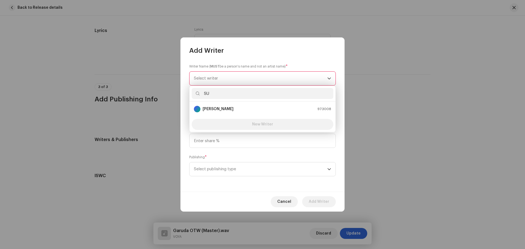
type input "S"
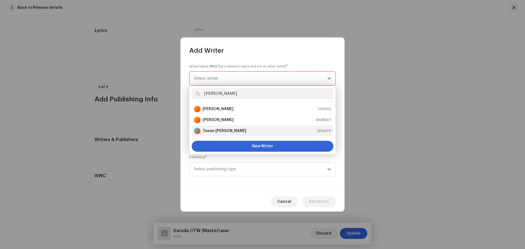
type input "[PERSON_NAME]"
click at [225, 134] on div "Toean [PERSON_NAME] 1313470" at bounding box center [262, 131] width 137 height 7
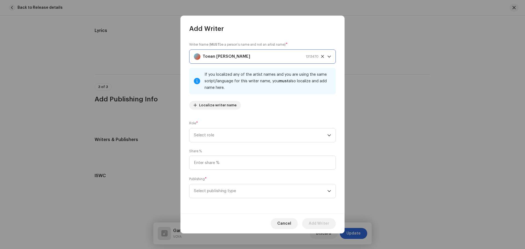
click at [225, 134] on span "Select role" at bounding box center [260, 135] width 133 height 14
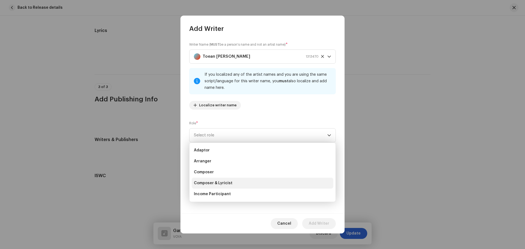
click at [222, 182] on span "Composer & Lyricist" at bounding box center [213, 182] width 39 height 5
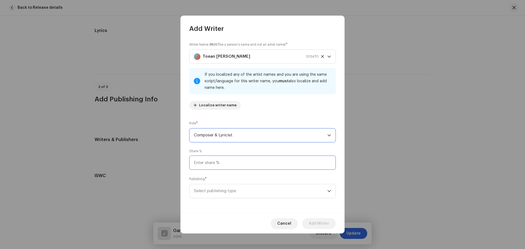
click at [230, 165] on input at bounding box center [262, 162] width 146 height 14
type input "100.00"
click at [230, 192] on span "Select publishing type" at bounding box center [260, 191] width 133 height 14
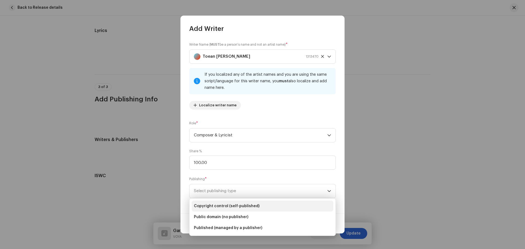
click at [241, 208] on span "Copyright control (self-published)" at bounding box center [227, 205] width 66 height 5
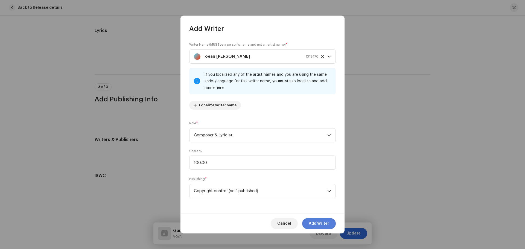
click at [326, 224] on span "Add Writer" at bounding box center [318, 223] width 20 height 11
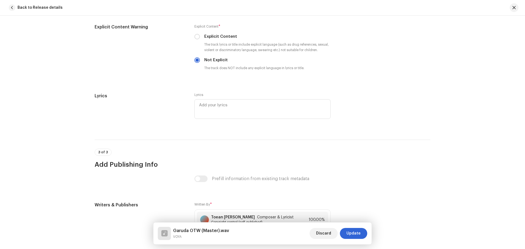
scroll to position [1059, 0]
click at [352, 233] on span "Update" at bounding box center [353, 233] width 14 height 11
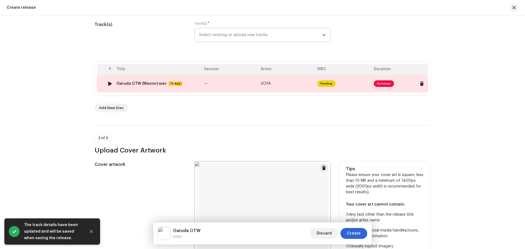
click at [380, 85] on span "Fix Issues" at bounding box center [383, 83] width 20 height 7
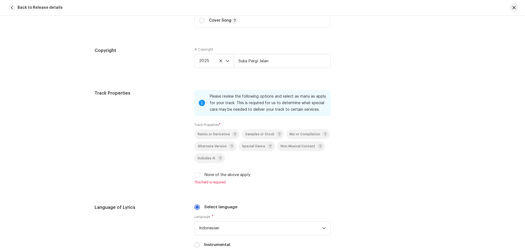
scroll to position [820, 0]
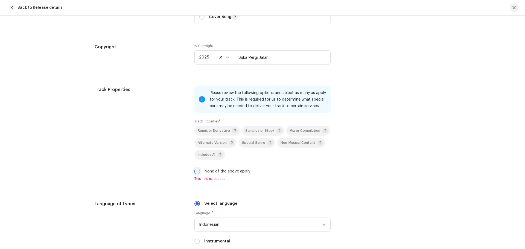
click at [196, 172] on input "None of the above apply" at bounding box center [196, 171] width 5 height 5
checkbox input "true"
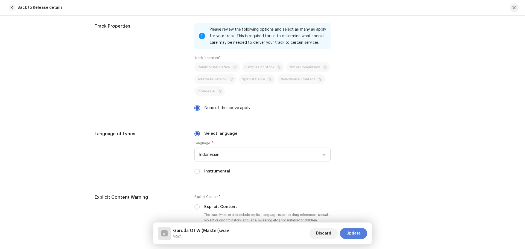
scroll to position [883, 0]
click at [355, 236] on span "Update" at bounding box center [353, 233] width 14 height 11
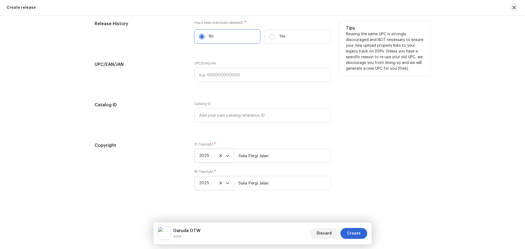
scroll to position [1023, 0]
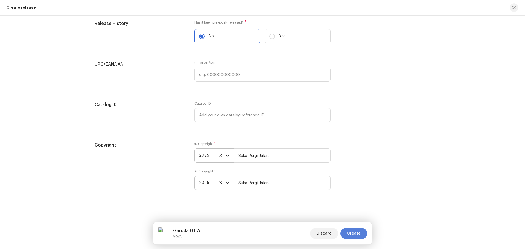
click at [355, 232] on span "Create" at bounding box center [354, 233] width 14 height 11
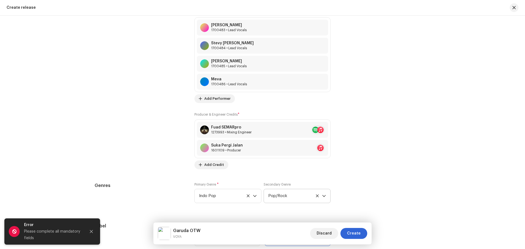
scroll to position [756, 0]
click at [352, 235] on span "Create" at bounding box center [354, 233] width 14 height 11
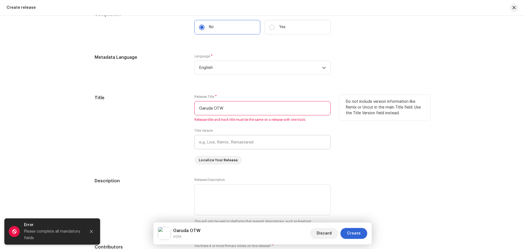
scroll to position [438, 0]
click at [269, 112] on input "Garuda OTW" at bounding box center [262, 109] width 136 height 14
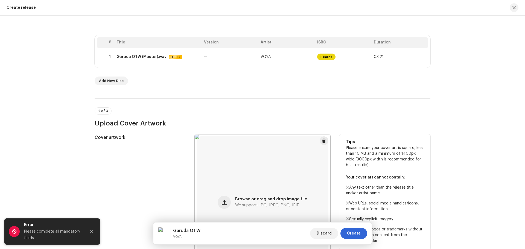
scroll to position [55, 0]
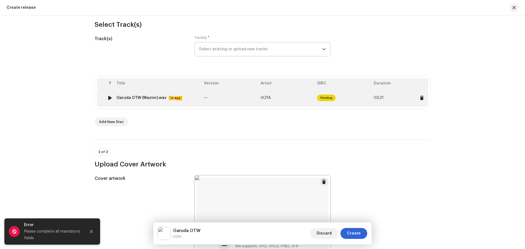
click at [322, 98] on span "Pending" at bounding box center [326, 98] width 18 height 7
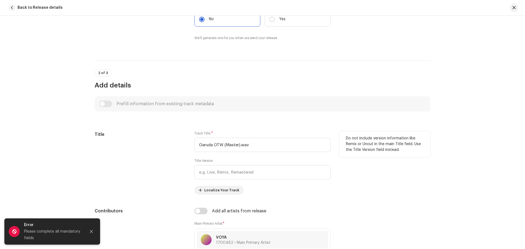
scroll to position [146, 0]
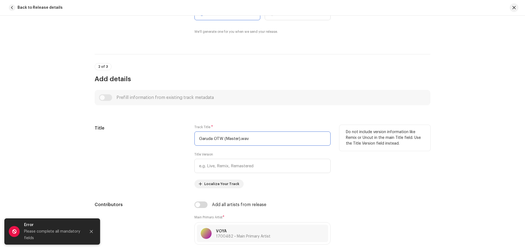
drag, startPoint x: 256, startPoint y: 139, endPoint x: 223, endPoint y: 140, distance: 33.3
click at [223, 140] on input "Garuda OTW (Master).wav" at bounding box center [262, 138] width 136 height 14
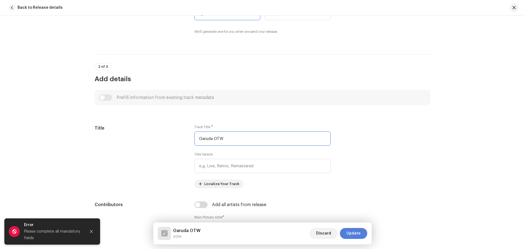
type input "Garuda OTW"
click at [355, 233] on span "Update" at bounding box center [353, 233] width 14 height 11
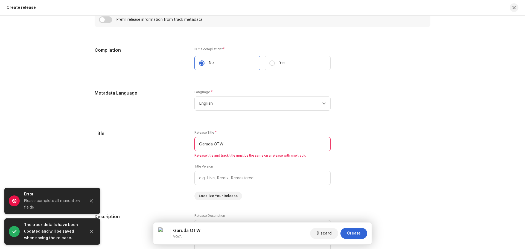
scroll to position [447, 0]
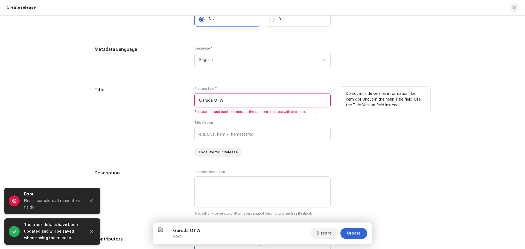
click at [246, 103] on input "Garuda OTW" at bounding box center [262, 100] width 136 height 14
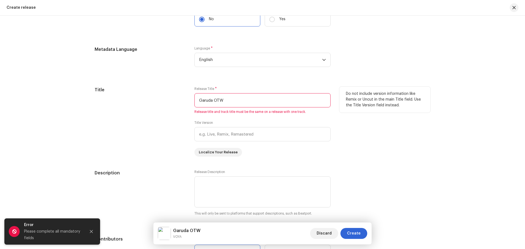
drag, startPoint x: 246, startPoint y: 101, endPoint x: 174, endPoint y: 101, distance: 71.6
click at [174, 101] on div "Title Release Title * Garuda OTW Release title and track title must be the same…" at bounding box center [262, 122] width 335 height 70
type input "g"
type input "Garuda OTW"
click at [347, 171] on div "Description Release Description This will only be sent to platforms that suppor…" at bounding box center [262, 196] width 335 height 53
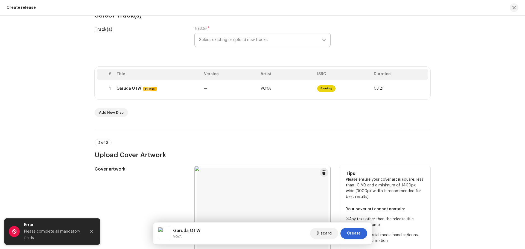
scroll to position [55, 0]
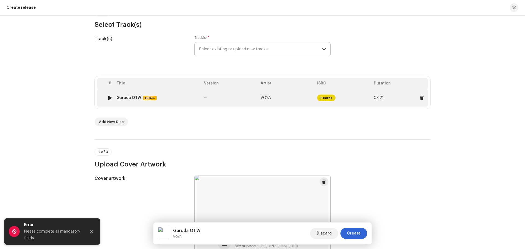
click at [323, 98] on span "Pending" at bounding box center [326, 98] width 18 height 7
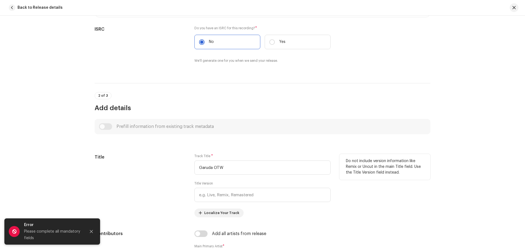
scroll to position [146, 0]
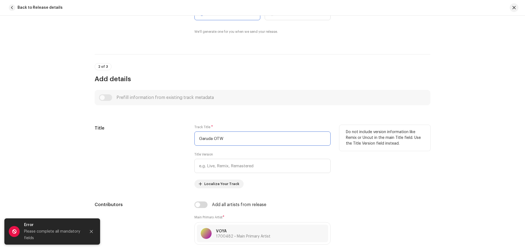
click at [199, 137] on input "Garuda OTW" at bounding box center [262, 138] width 136 height 14
drag, startPoint x: 236, startPoint y: 140, endPoint x: 169, endPoint y: 139, distance: 67.2
click at [169, 139] on div "Title Track Title * Garuda OTW Title Version Localize Your Track Do not include…" at bounding box center [262, 156] width 335 height 63
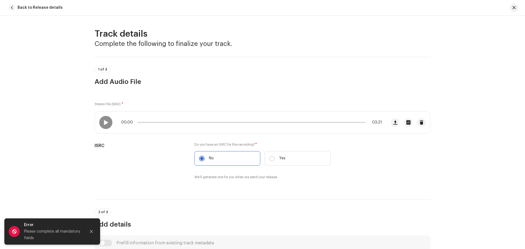
scroll to position [0, 0]
click at [515, 10] on button "button" at bounding box center [513, 7] width 9 height 9
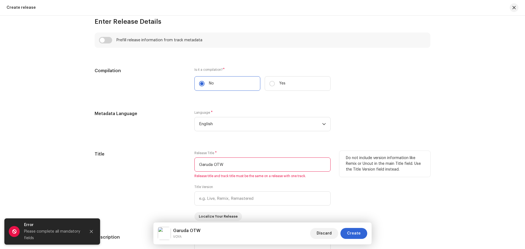
scroll to position [383, 0]
drag, startPoint x: 234, startPoint y: 166, endPoint x: 178, endPoint y: 165, distance: 56.3
click at [178, 165] on div "Title Release Title * Garuda OTW Release title and track title must be the same…" at bounding box center [262, 186] width 335 height 70
click at [352, 232] on span "Create" at bounding box center [354, 233] width 14 height 11
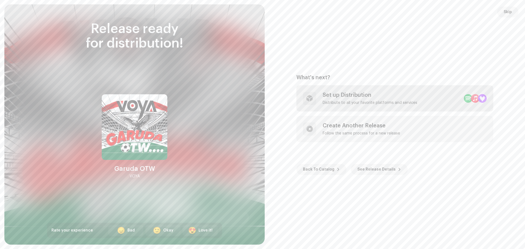
click at [360, 100] on div "Set up Distribution Distribute to all your favorite platforms and services" at bounding box center [369, 98] width 95 height 13
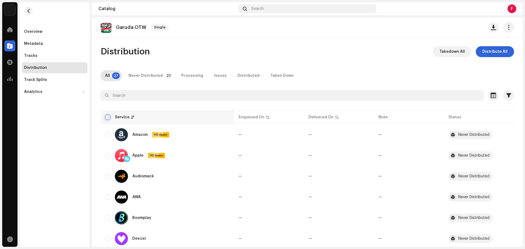
click at [108, 118] on input "checkbox" at bounding box center [107, 116] width 5 height 5
checkbox input "true"
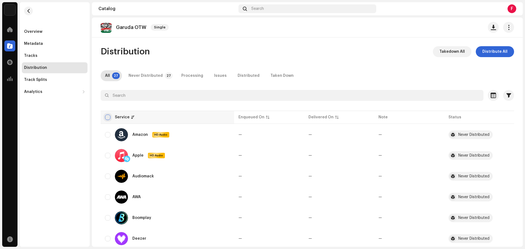
checkbox input "true"
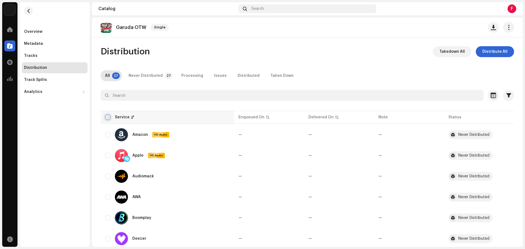
checkbox input "true"
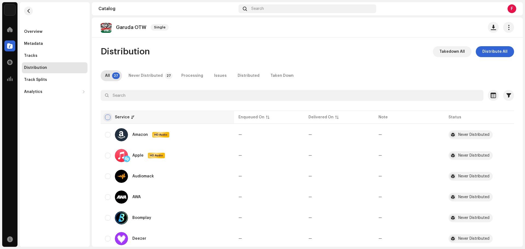
checkbox input "true"
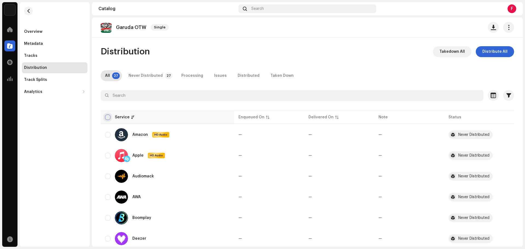
checkbox input "true"
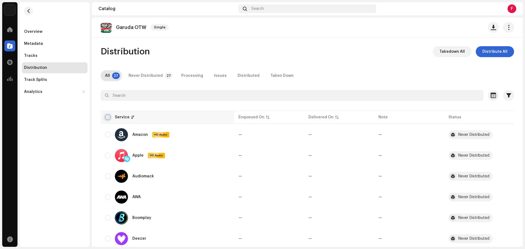
checkbox input "true"
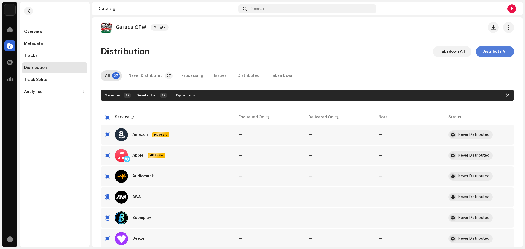
click at [494, 52] on span "Distribute All" at bounding box center [494, 51] width 25 height 11
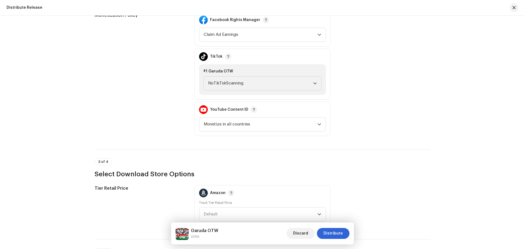
scroll to position [592, 0]
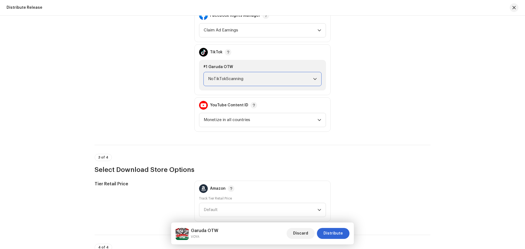
click at [263, 81] on span "NoTikTokScanning" at bounding box center [260, 79] width 105 height 14
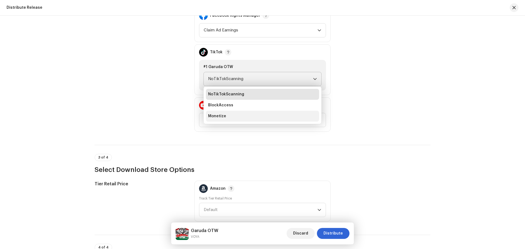
click at [239, 114] on li "Monetize" at bounding box center [262, 116] width 113 height 11
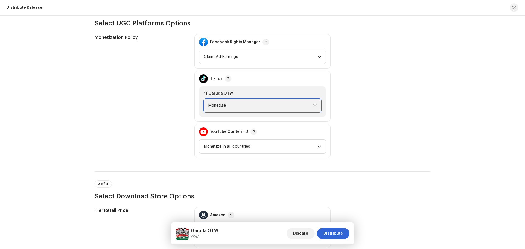
scroll to position [565, 0]
click at [269, 62] on span "Claim Ad Earnings" at bounding box center [261, 58] width 114 height 14
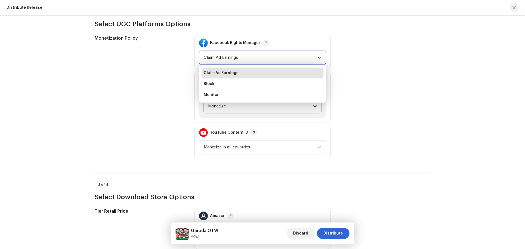
click at [257, 77] on li "Claim Ad Earnings" at bounding box center [262, 72] width 122 height 11
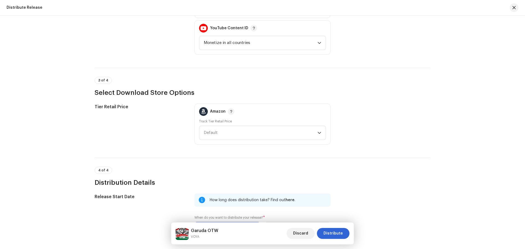
scroll to position [701, 0]
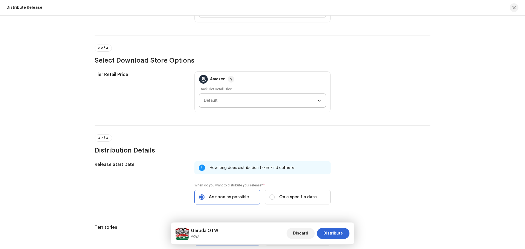
click at [272, 98] on span "Default" at bounding box center [261, 101] width 114 height 14
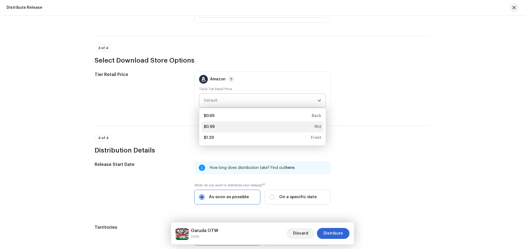
click at [247, 124] on div "$0.99 Mid" at bounding box center [262, 126] width 117 height 5
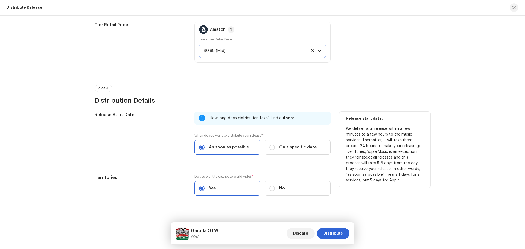
scroll to position [757, 0]
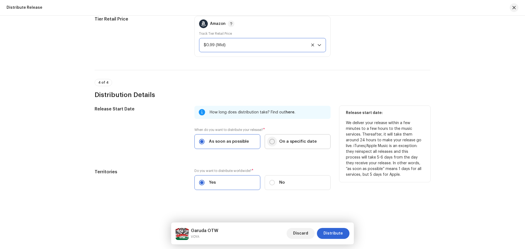
click at [273, 144] on input "On a specific date" at bounding box center [271, 141] width 5 height 5
radio input "true"
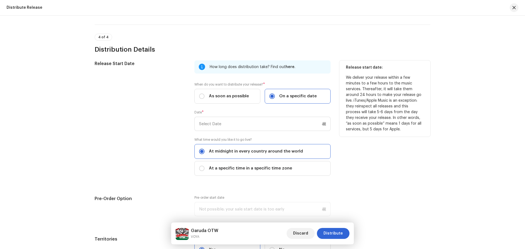
scroll to position [802, 0]
click at [257, 127] on input "text" at bounding box center [262, 123] width 136 height 14
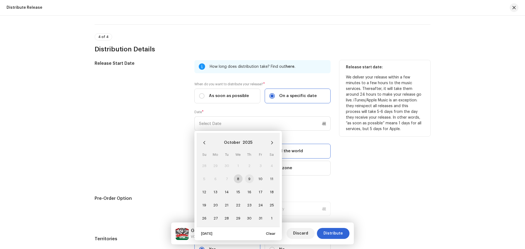
click at [247, 179] on span "9" at bounding box center [249, 178] width 9 height 9
type input "[DATE]"
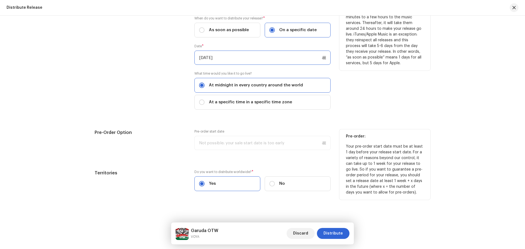
scroll to position [869, 0]
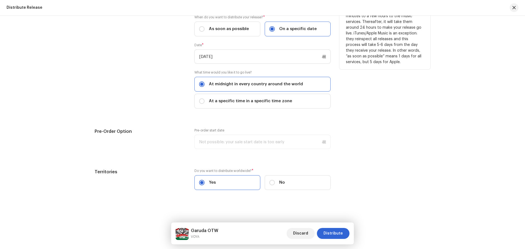
drag, startPoint x: 329, startPoint y: 232, endPoint x: 351, endPoint y: 179, distance: 57.4
click at [337, 234] on span "Distribute" at bounding box center [332, 233] width 19 height 11
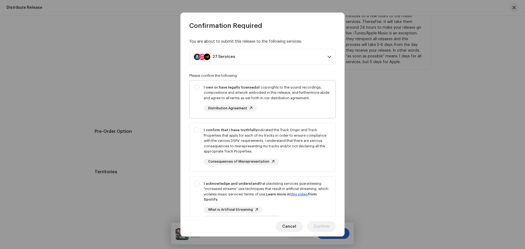
click at [198, 88] on div "I own or have legally licensed all copyrights to the sound recordings, composit…" at bounding box center [262, 98] width 146 height 36
checkbox input "true"
click at [196, 129] on div "I confirm that I have truthfully indicated the Track Origin and Track Propertie…" at bounding box center [262, 146] width 146 height 46
checkbox input "true"
click at [198, 183] on div "I acknowledge and understand that playlisting services guaranteeing "increased …" at bounding box center [262, 201] width 146 height 50
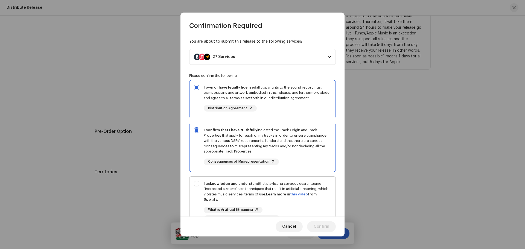
checkbox input "true"
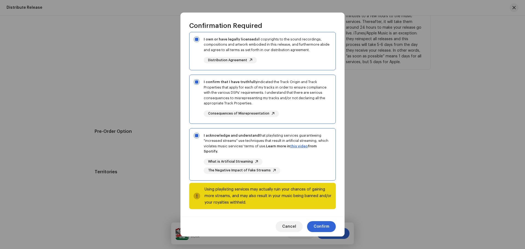
scroll to position [49, 0]
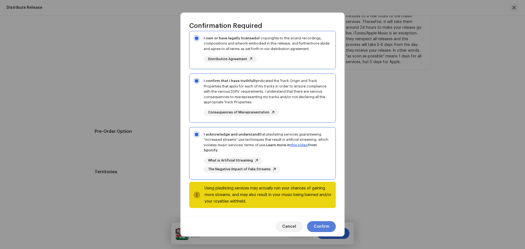
click at [322, 229] on span "Confirm" at bounding box center [321, 226] width 16 height 11
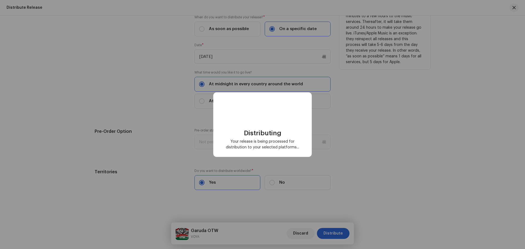
checkbox input "false"
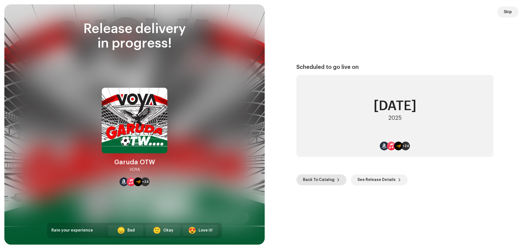
click at [324, 179] on span "Back To Catalog" at bounding box center [318, 179] width 31 height 11
